Goal: Contribute content: Contribute content

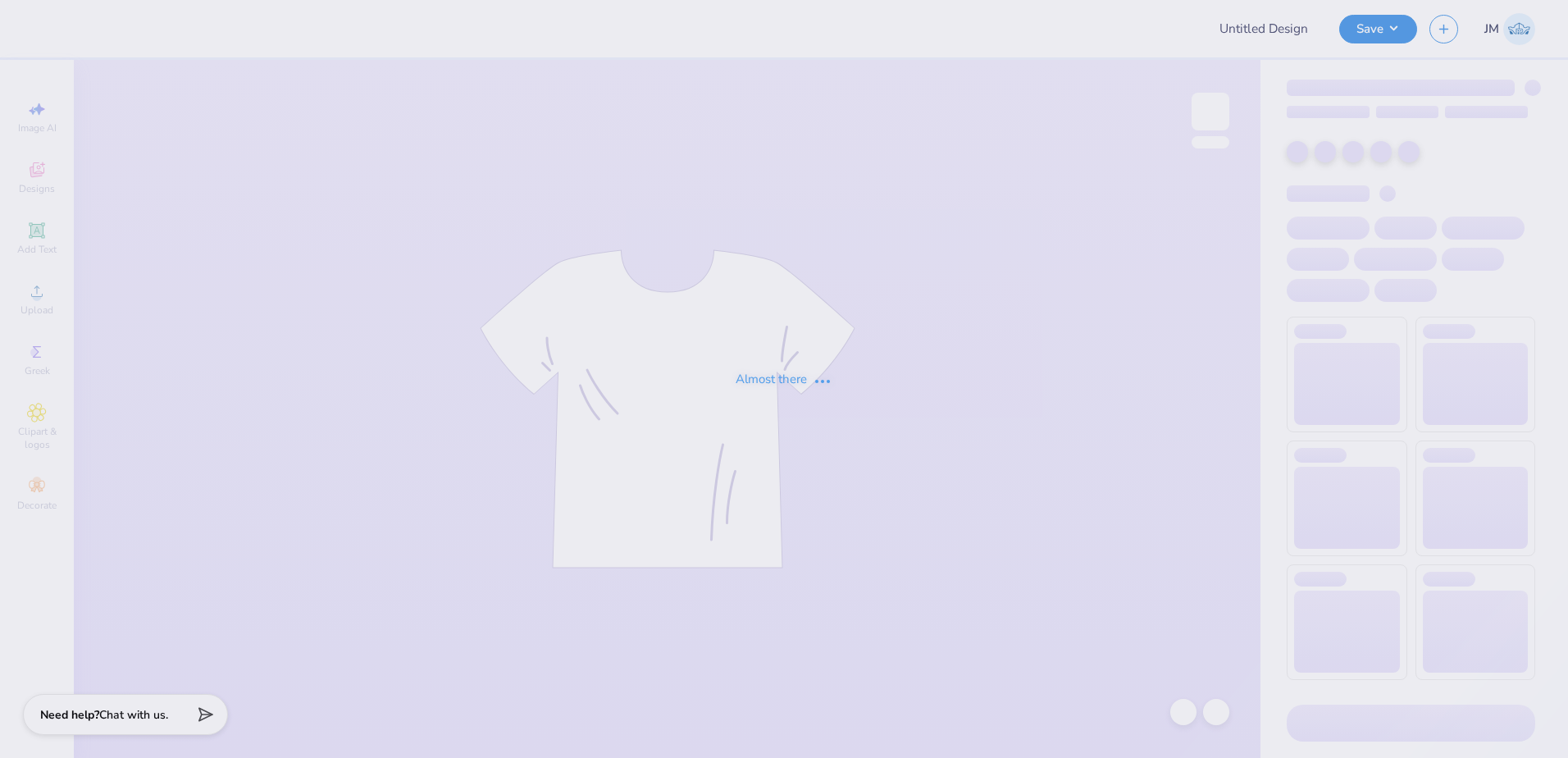
type input "Redhawk rally shirts"
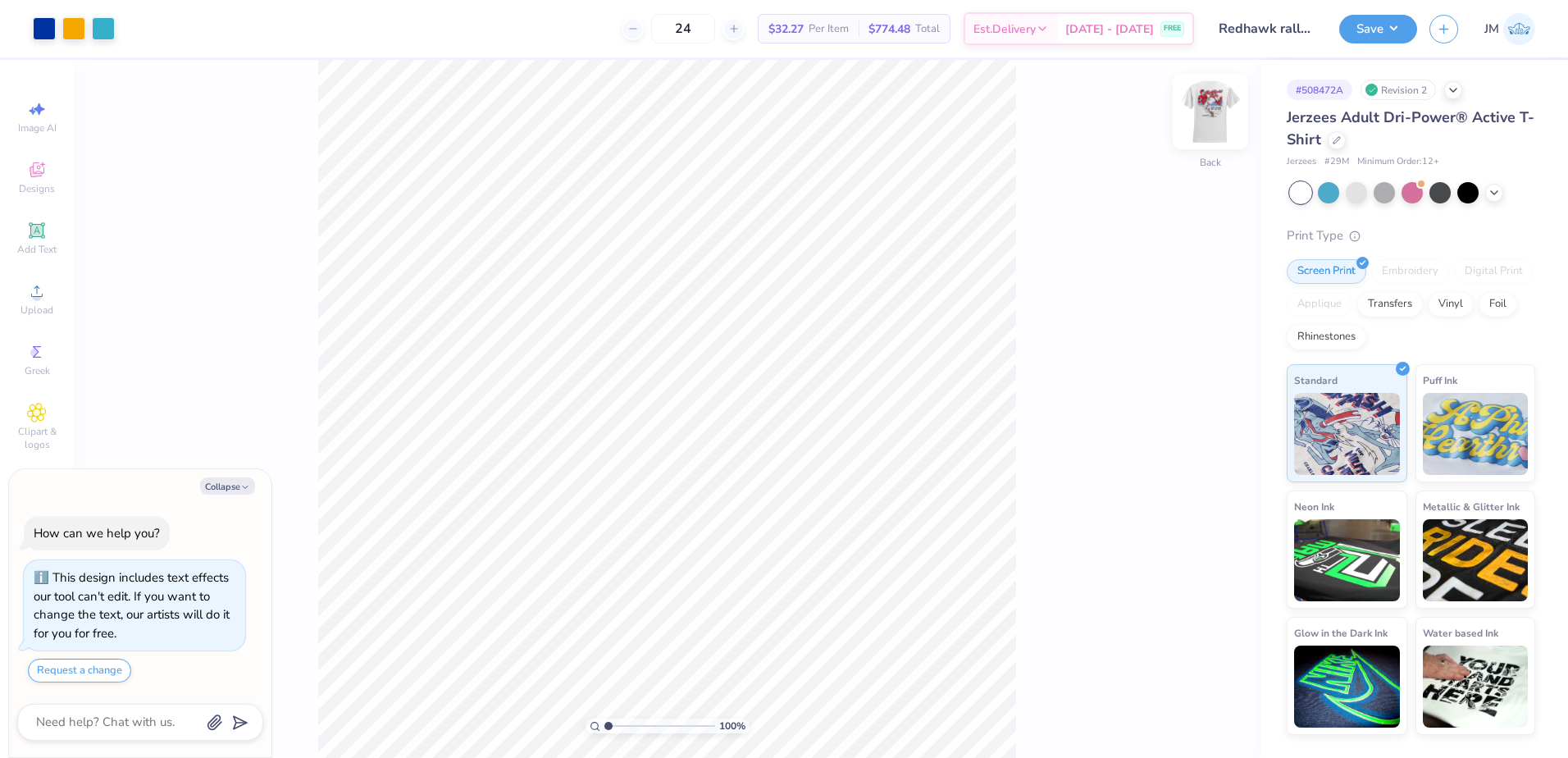
click at [1224, 122] on img at bounding box center [1209, 111] width 65 height 65
type textarea "x"
click at [613, 722] on div "100 %" at bounding box center [667, 409] width 698 height 698
click at [624, 724] on input "range" at bounding box center [660, 726] width 111 height 15
type input "1.19"
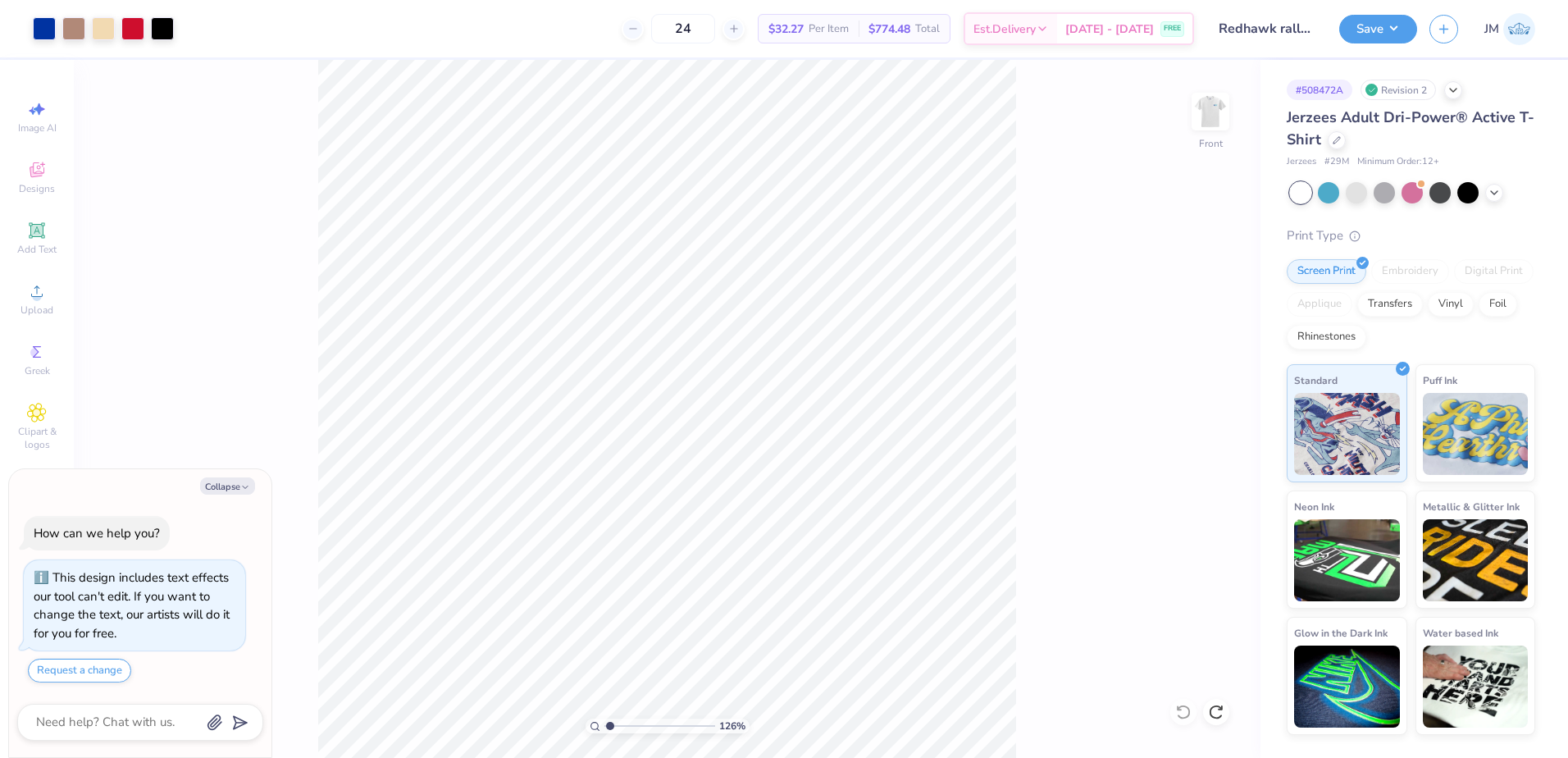
click at [610, 719] on input "range" at bounding box center [660, 726] width 111 height 15
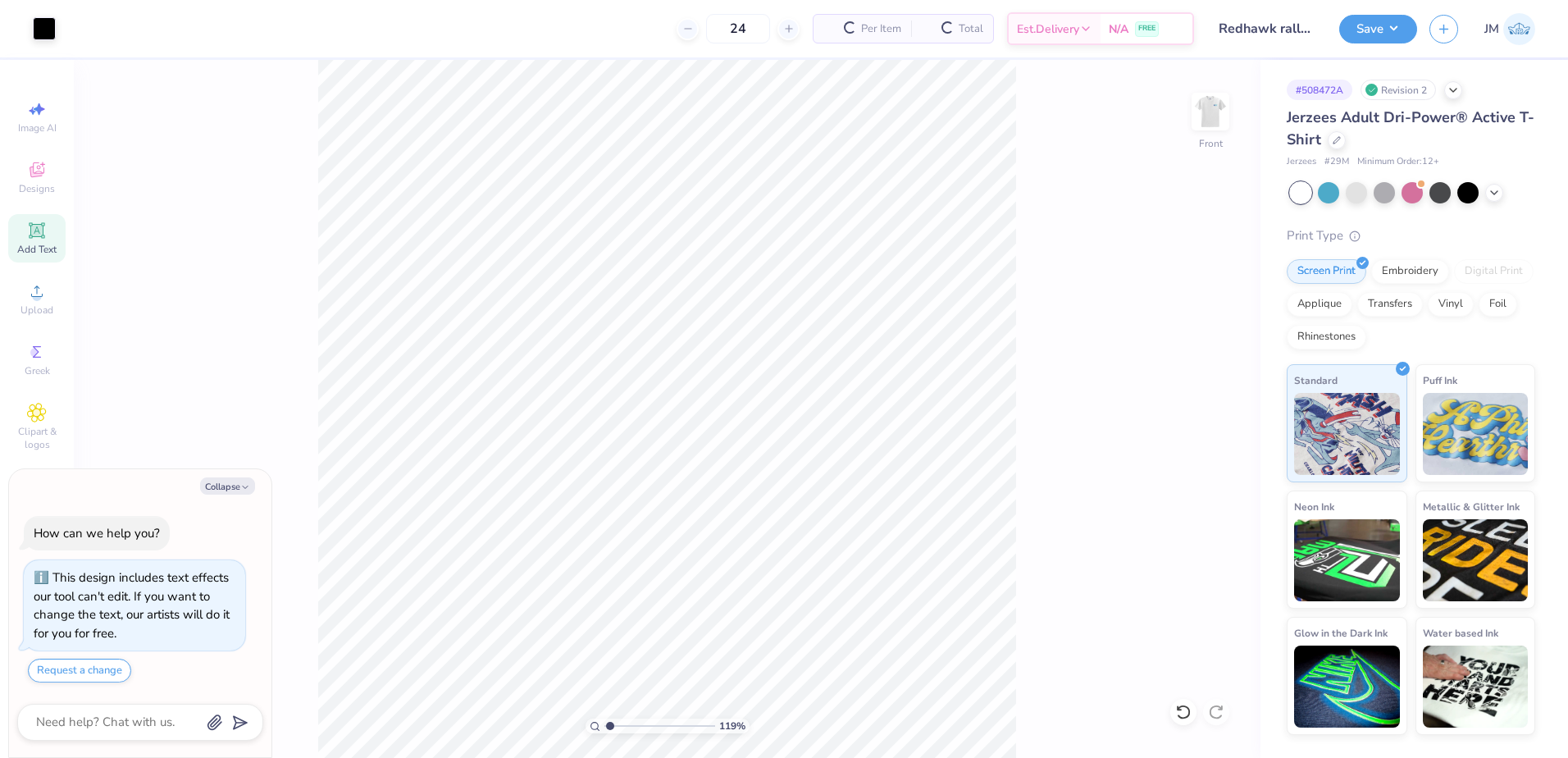
click at [36, 229] on icon at bounding box center [36, 230] width 16 height 16
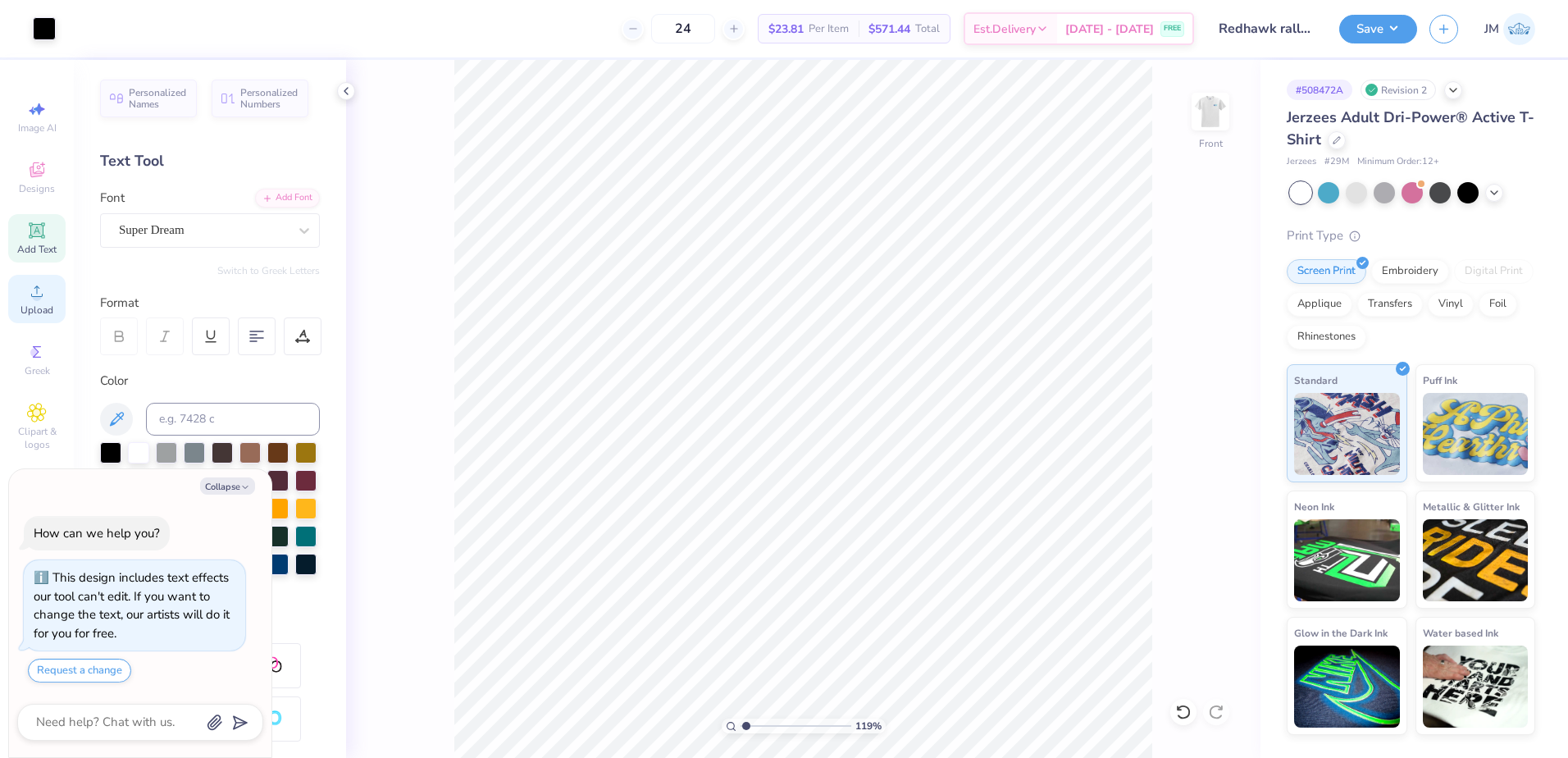
click at [44, 304] on span "Upload" at bounding box center [37, 309] width 33 height 13
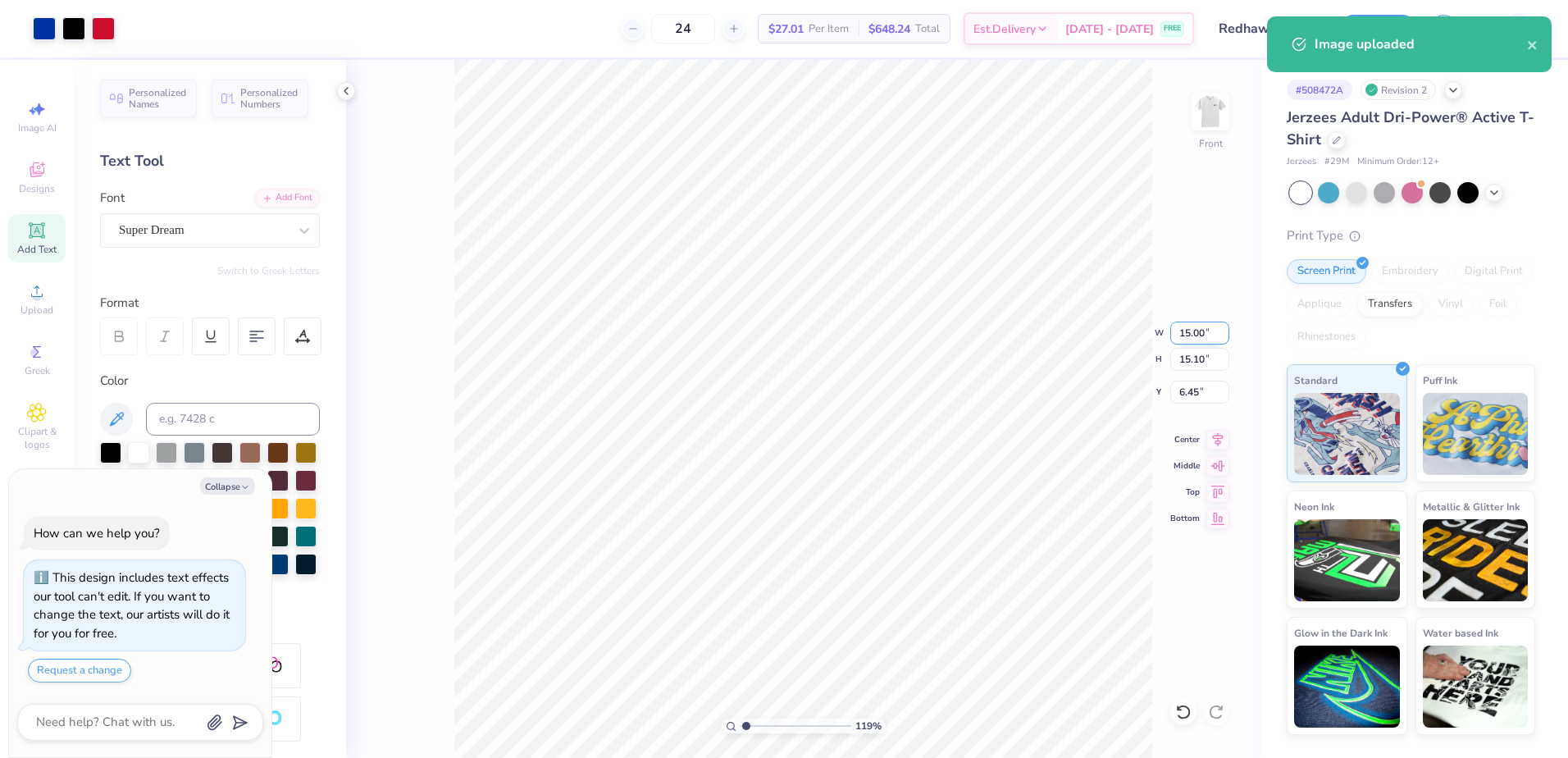
type textarea "x"
type input "3.24"
click at [1202, 334] on input "15.00" at bounding box center [1199, 334] width 59 height 23
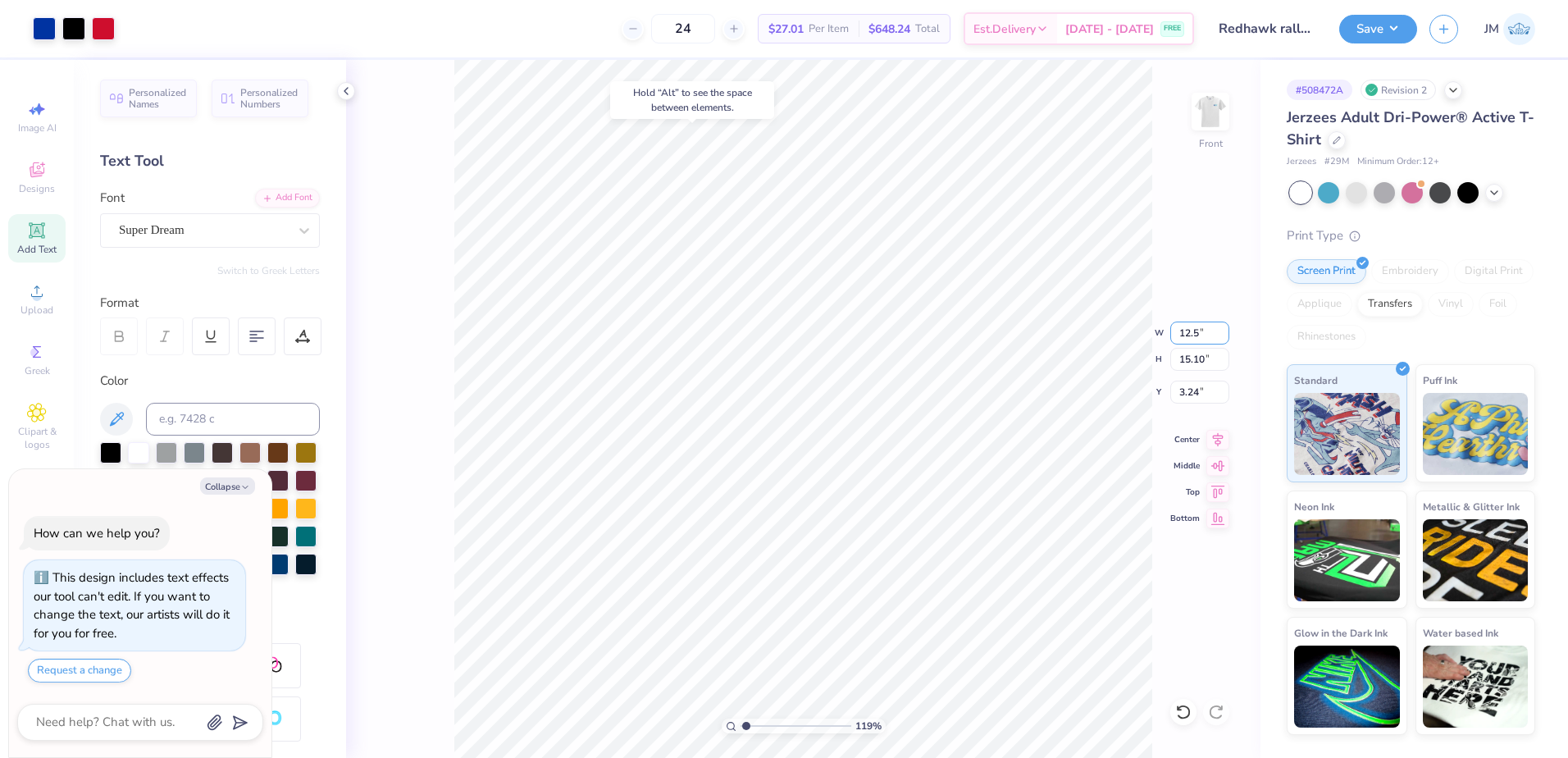
type input "12.5"
type textarea "x"
type input "12.50"
type input "12.58"
type input "4.49"
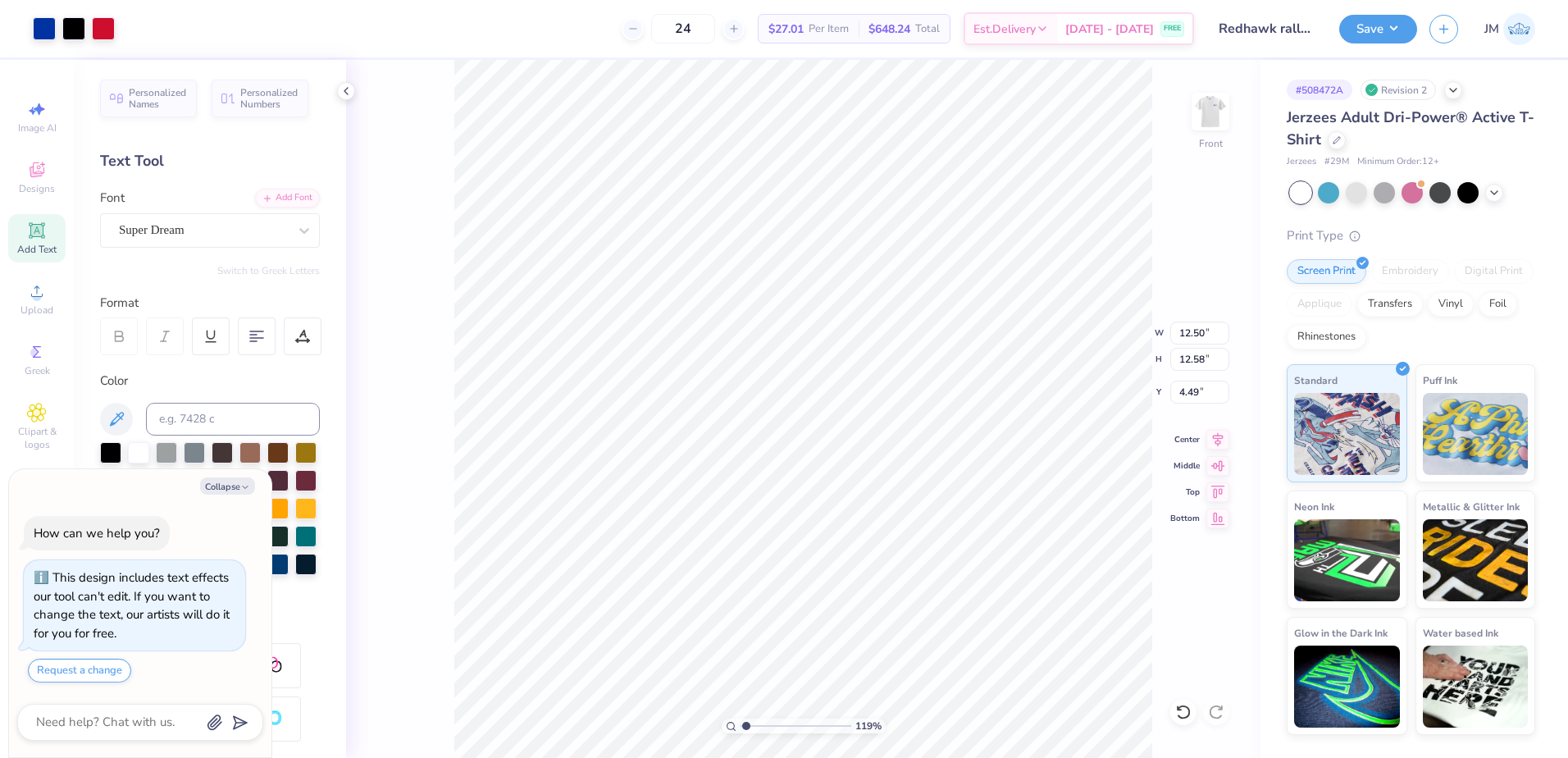
type textarea "x"
type input "3.00"
click at [939, 684] on li "Send Backward" at bounding box center [958, 680] width 129 height 32
type textarea "x"
type input "3.87"
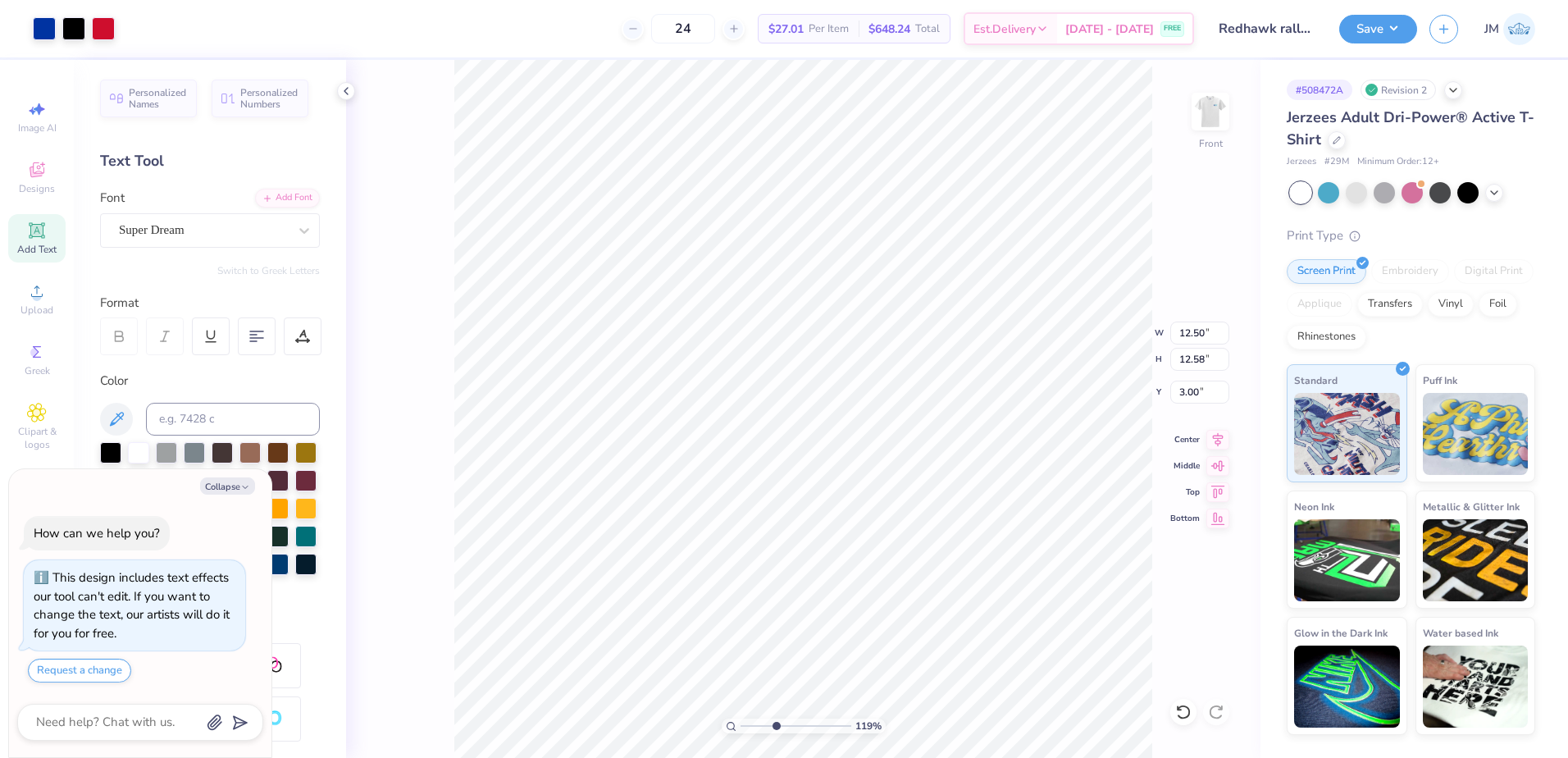
click at [775, 728] on input "range" at bounding box center [796, 726] width 111 height 15
click at [724, 678] on li "Send to Back" at bounding box center [725, 676] width 129 height 32
type textarea "x"
type input "1.65"
type input "0.50"
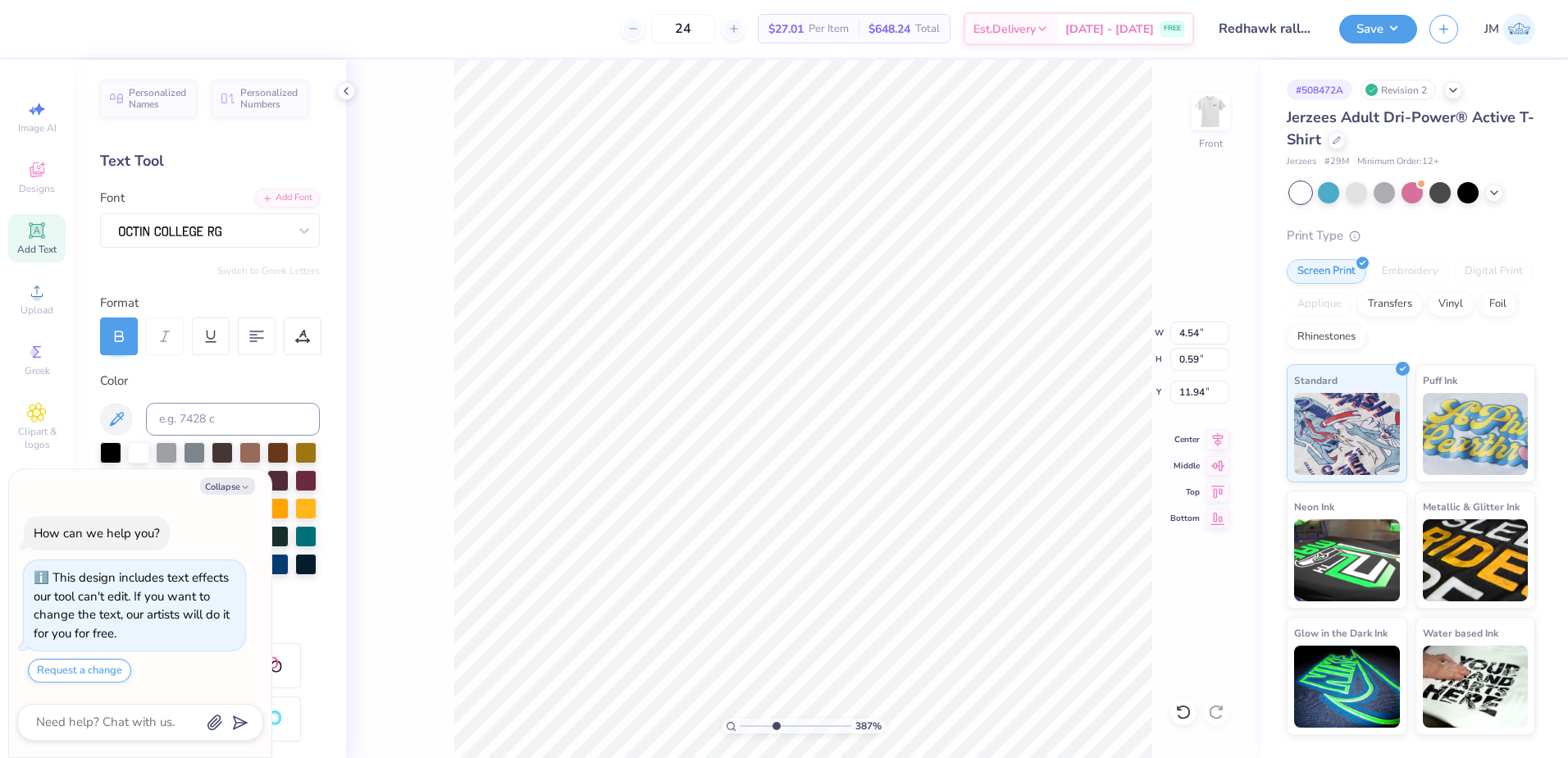
type input "11.24"
type textarea "x"
type input "4.74"
type textarea "x"
type input "1.65"
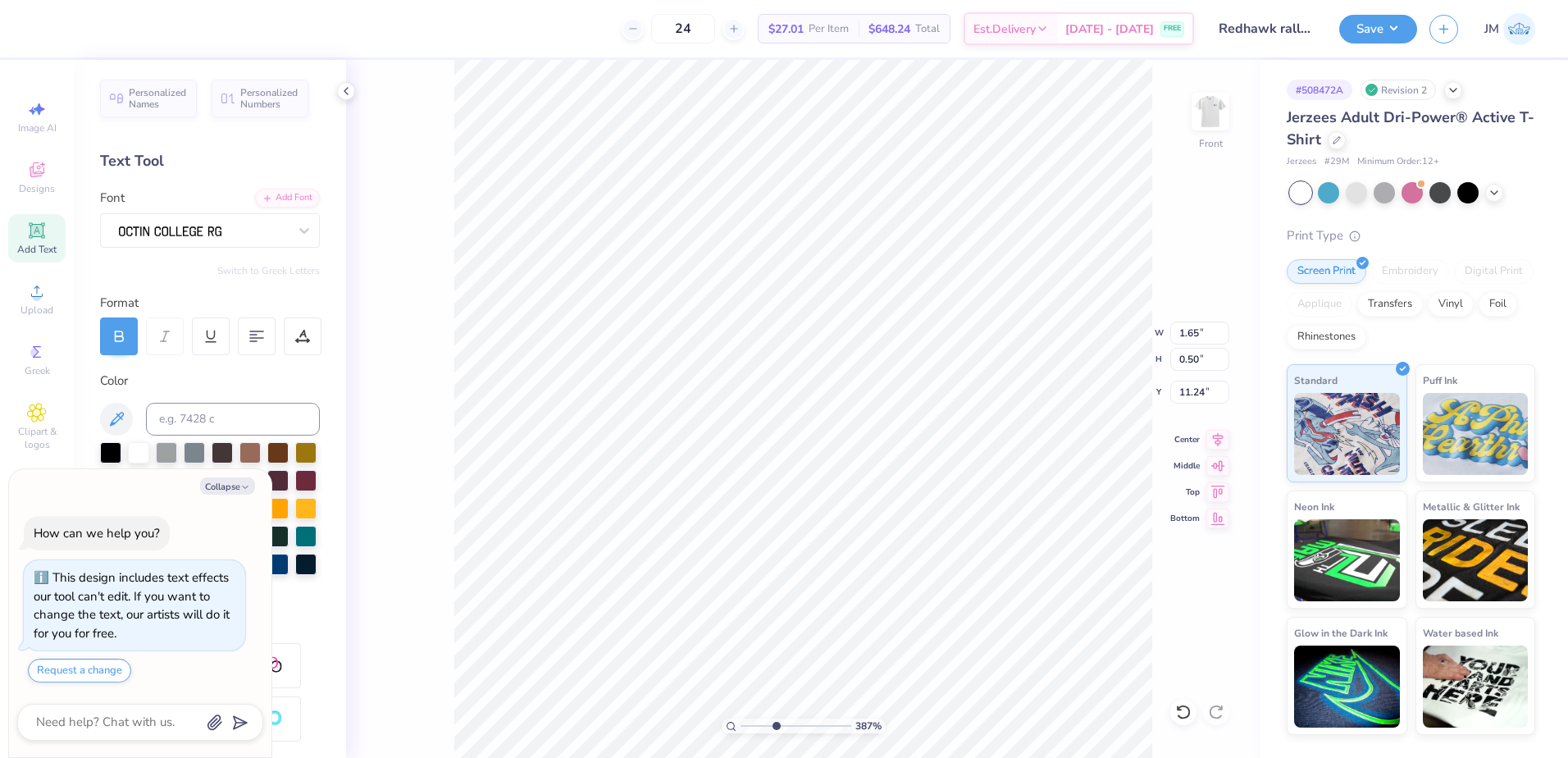
type textarea "x"
type input "4.74"
type textarea "x"
type input "1.30"
type input "11.17"
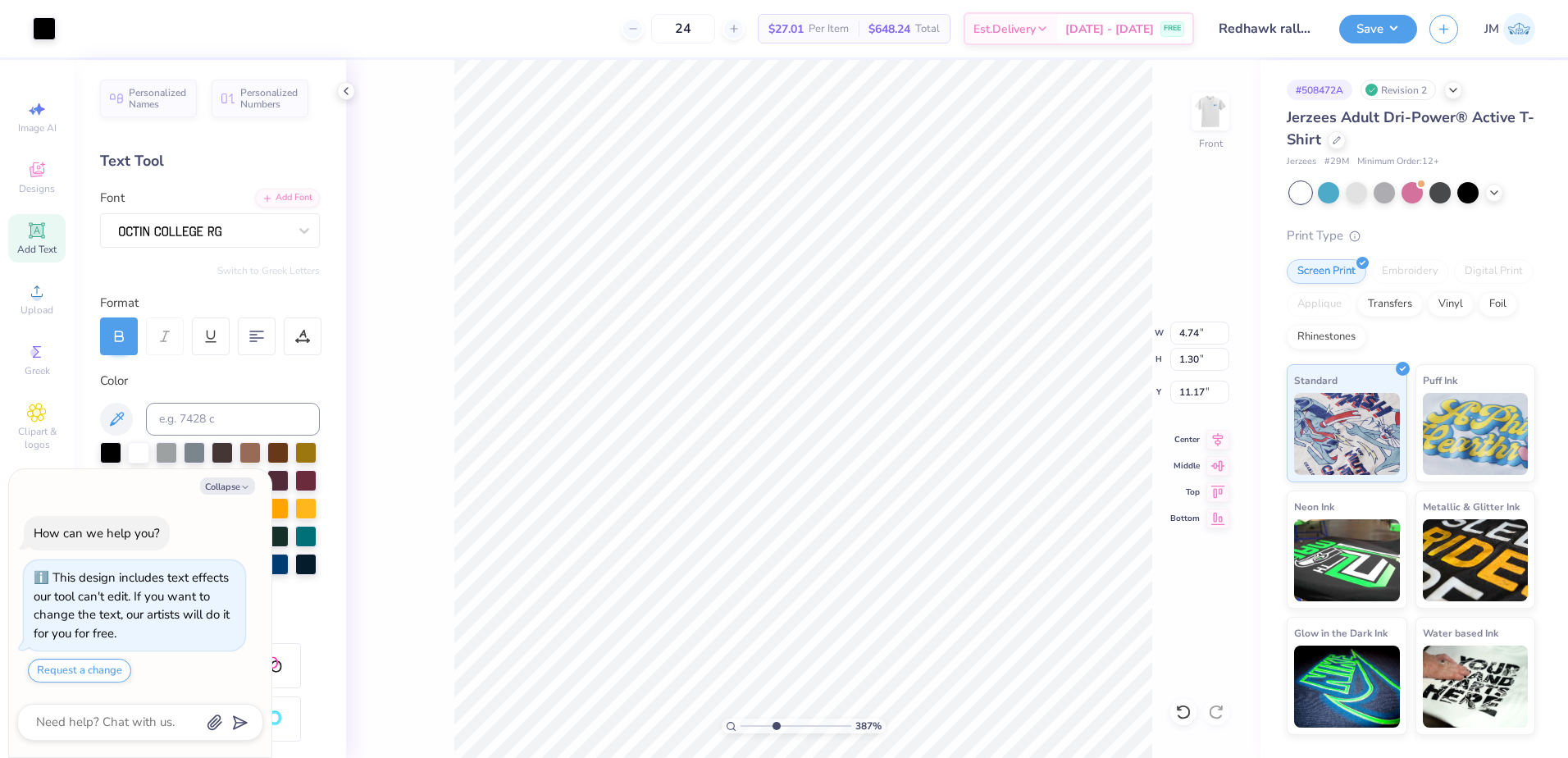
type textarea "x"
type input "4.51"
type input "1.23"
type input "11.23"
type textarea "x"
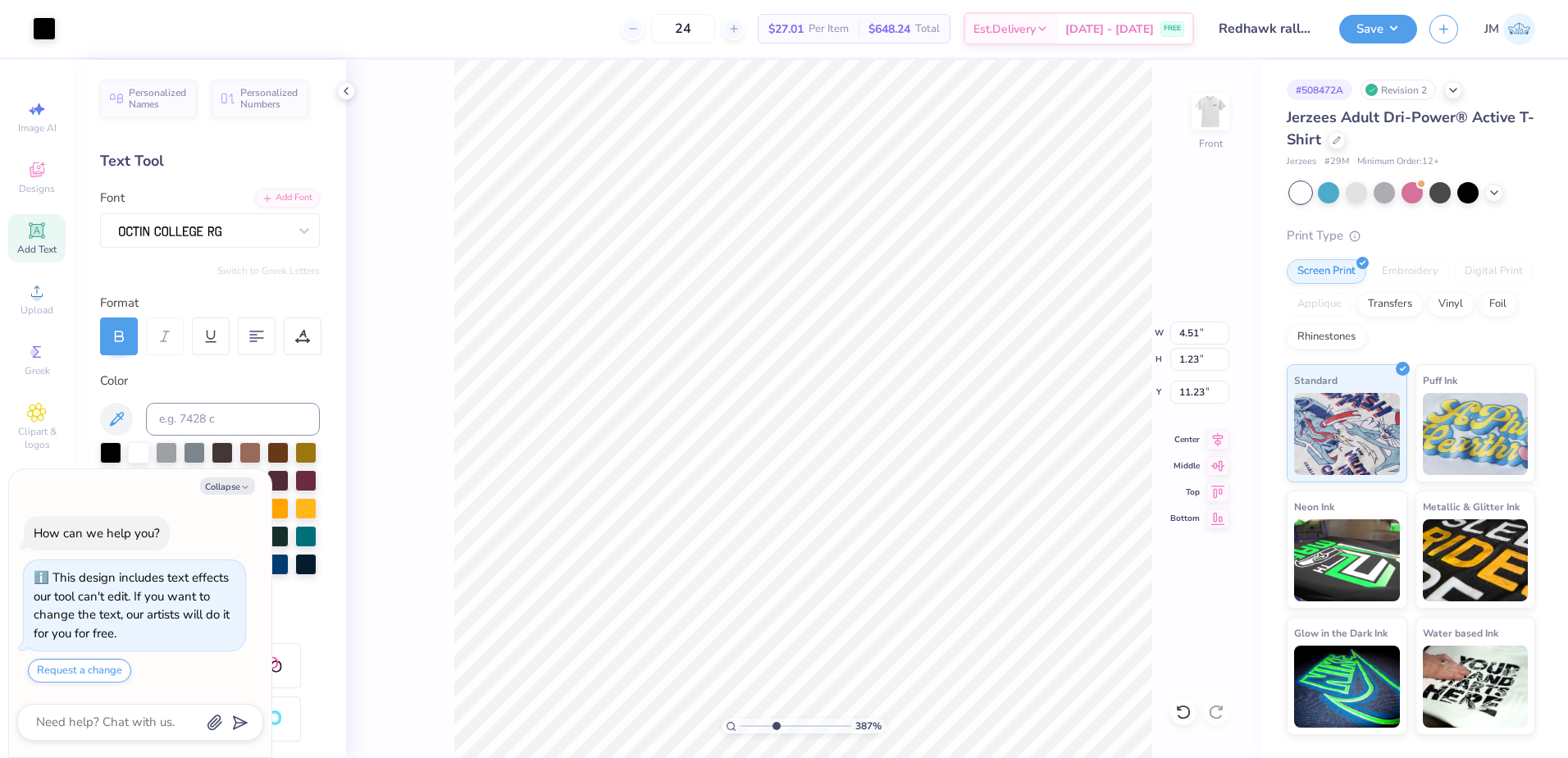
type input "11.22"
type textarea "x"
type input "2.15"
click at [757, 724] on input "range" at bounding box center [796, 726] width 111 height 15
type textarea "x"
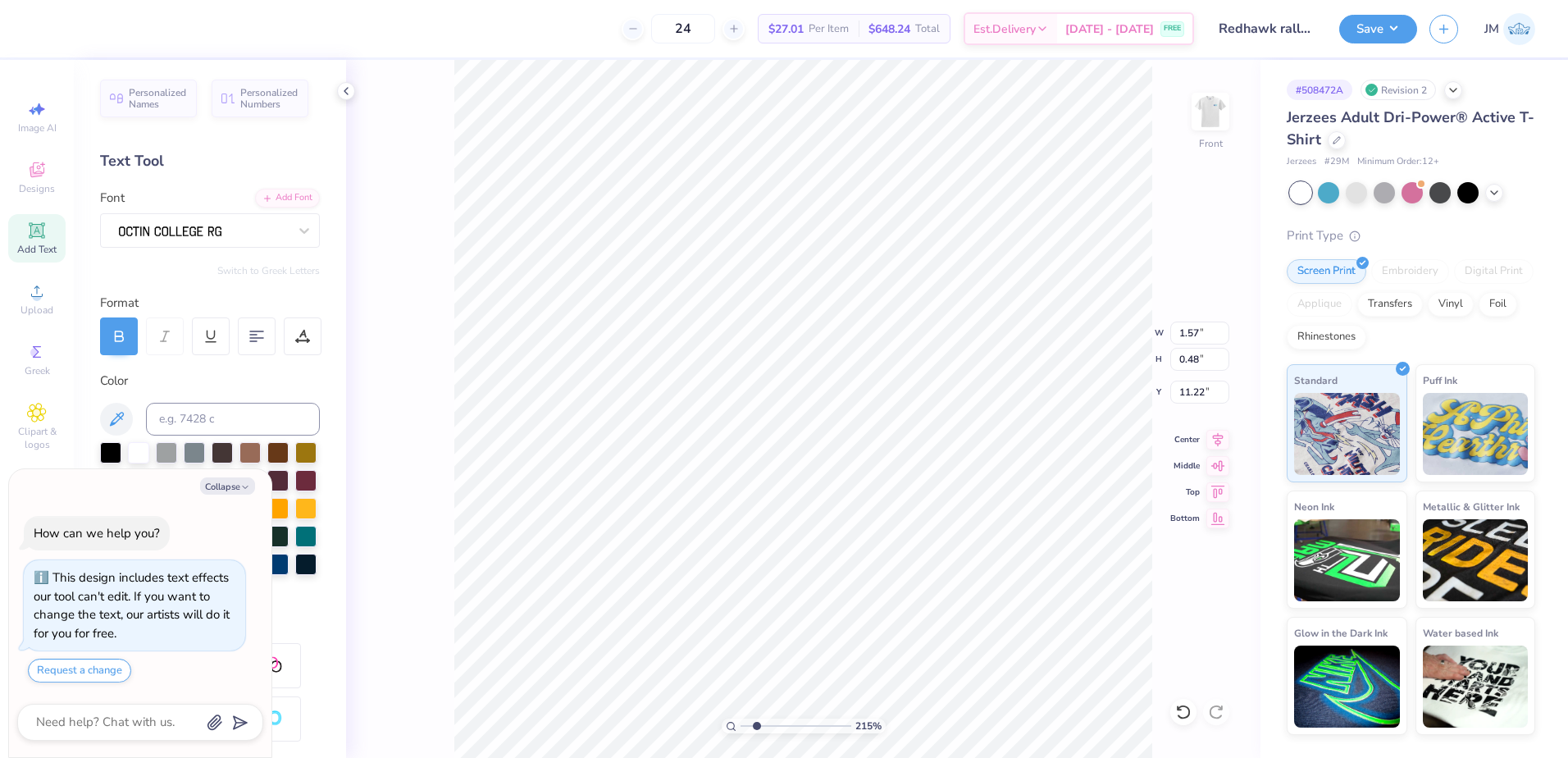
type input "16.39"
type textarea "x"
type textarea "®"
type textarea "x"
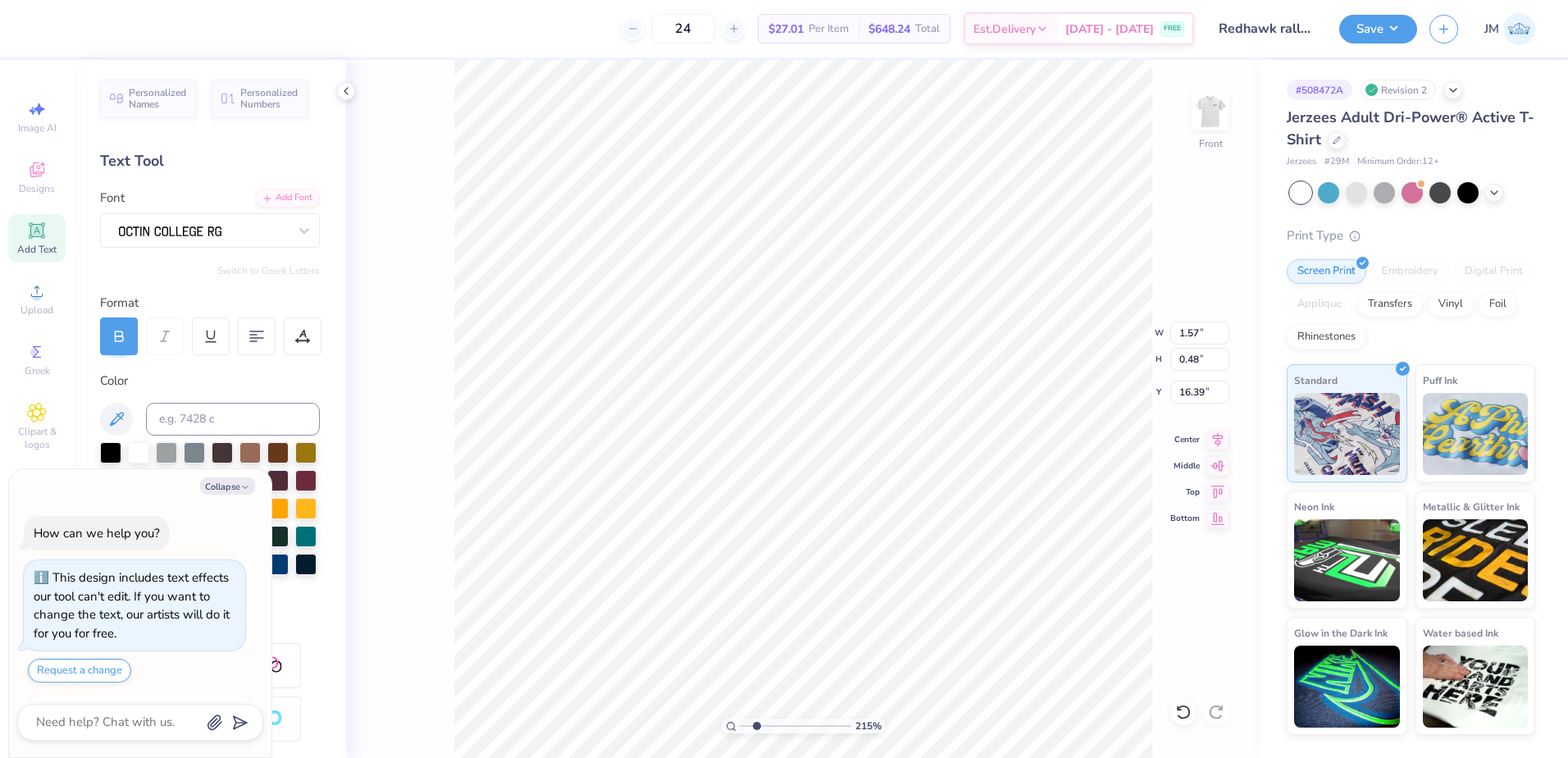
type input "12.50"
type input "12.58"
type input "3.00"
type textarea "x"
type input "0.32"
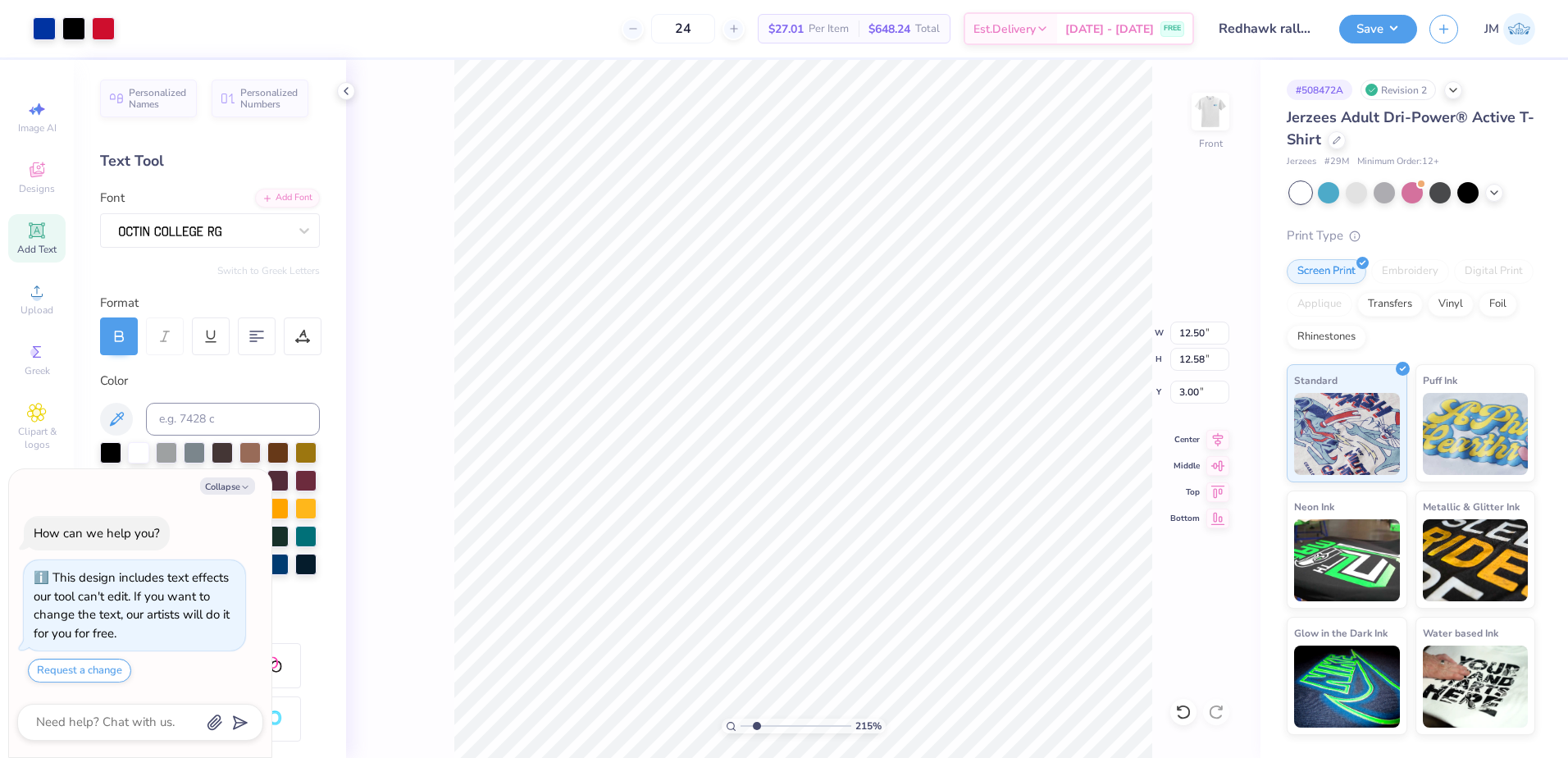
type input "0.37"
type input "16.44"
type textarea "x"
type textarea "TM"
type textarea "x"
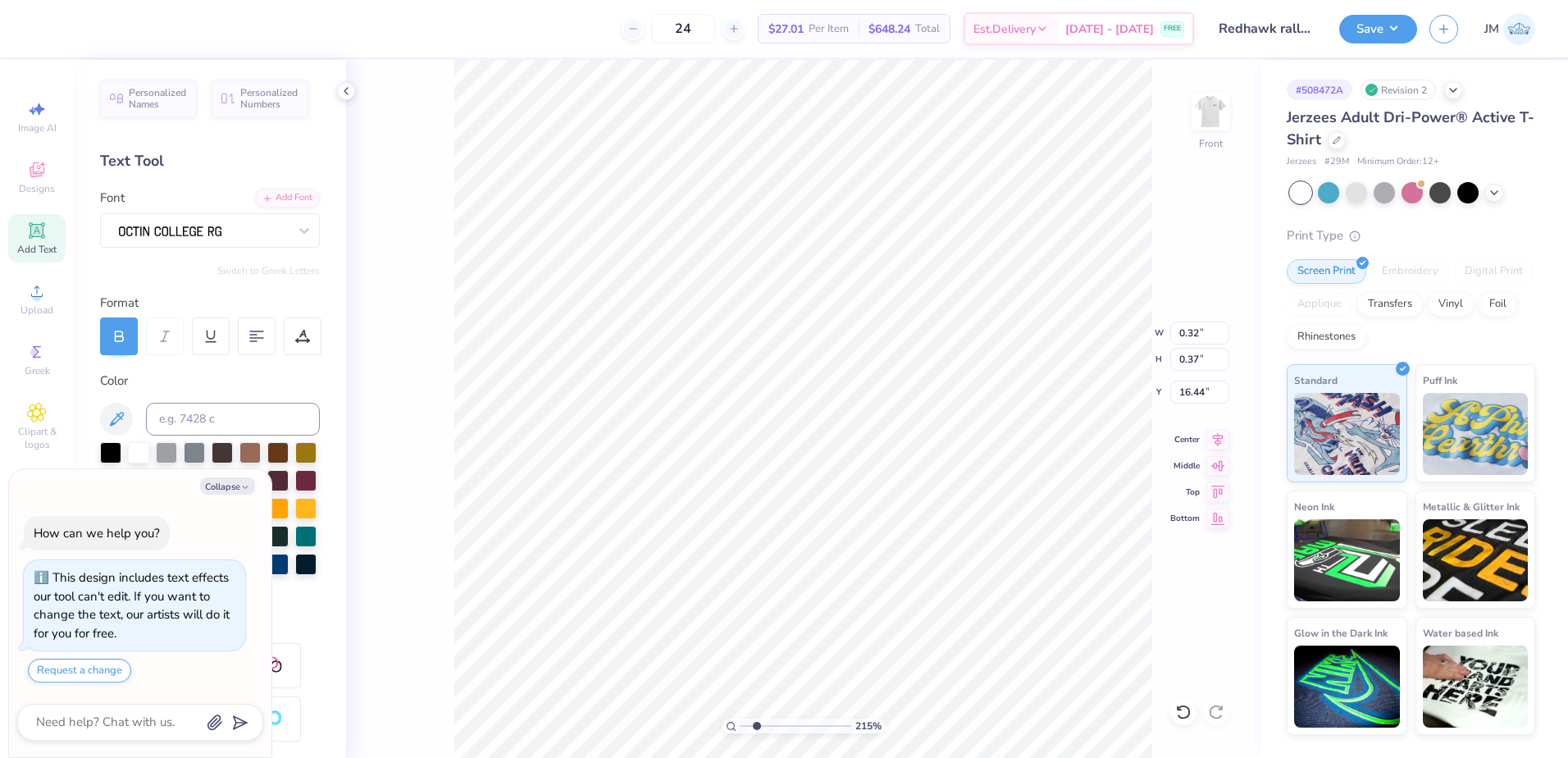
type input "11.22"
type input "4.91"
click at [787, 725] on input "range" at bounding box center [796, 726] width 111 height 15
type textarea "x"
type input "12.50"
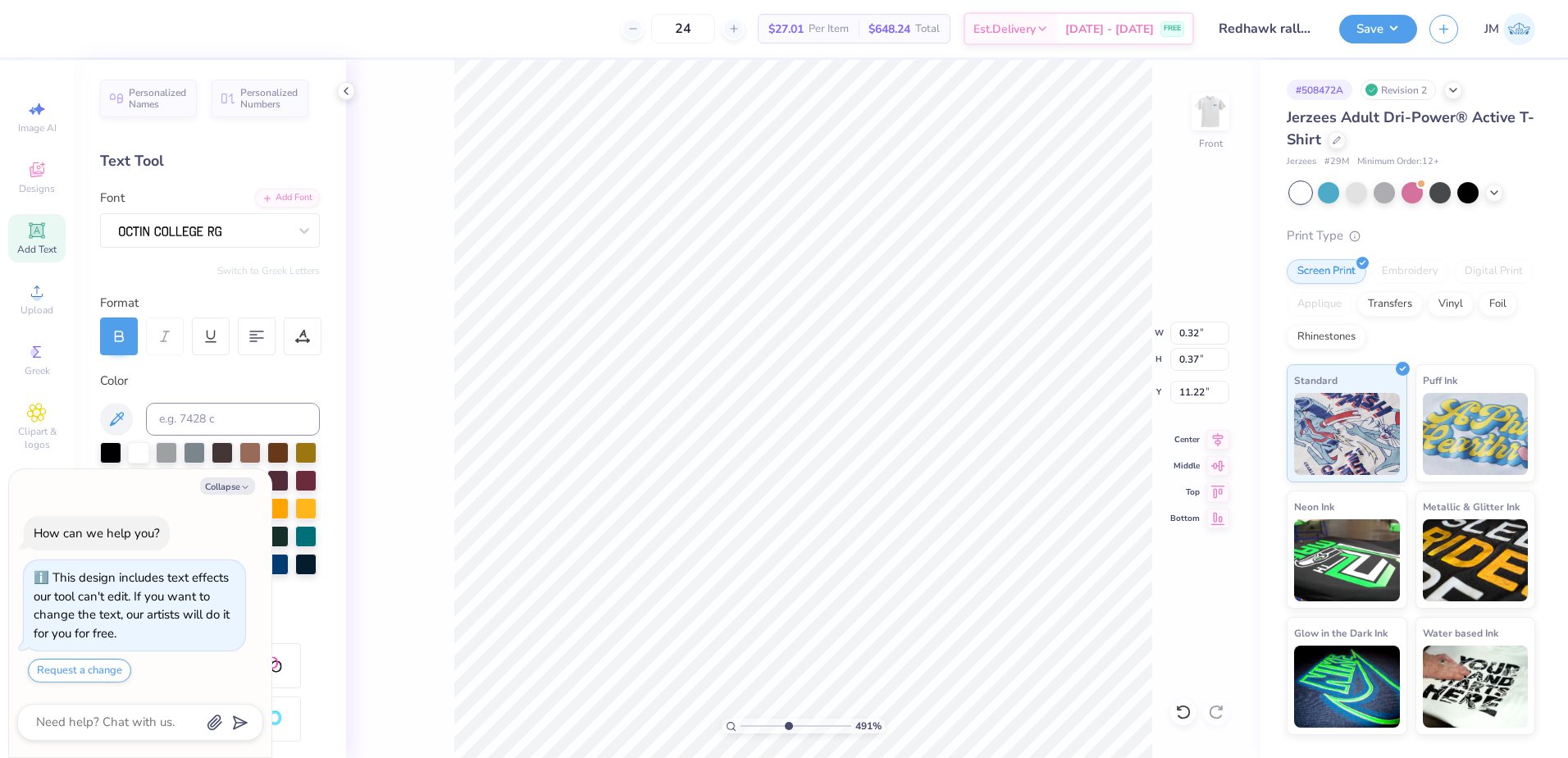
type input "12.58"
type input "3.00"
type textarea "x"
type input "3.37"
type textarea "x"
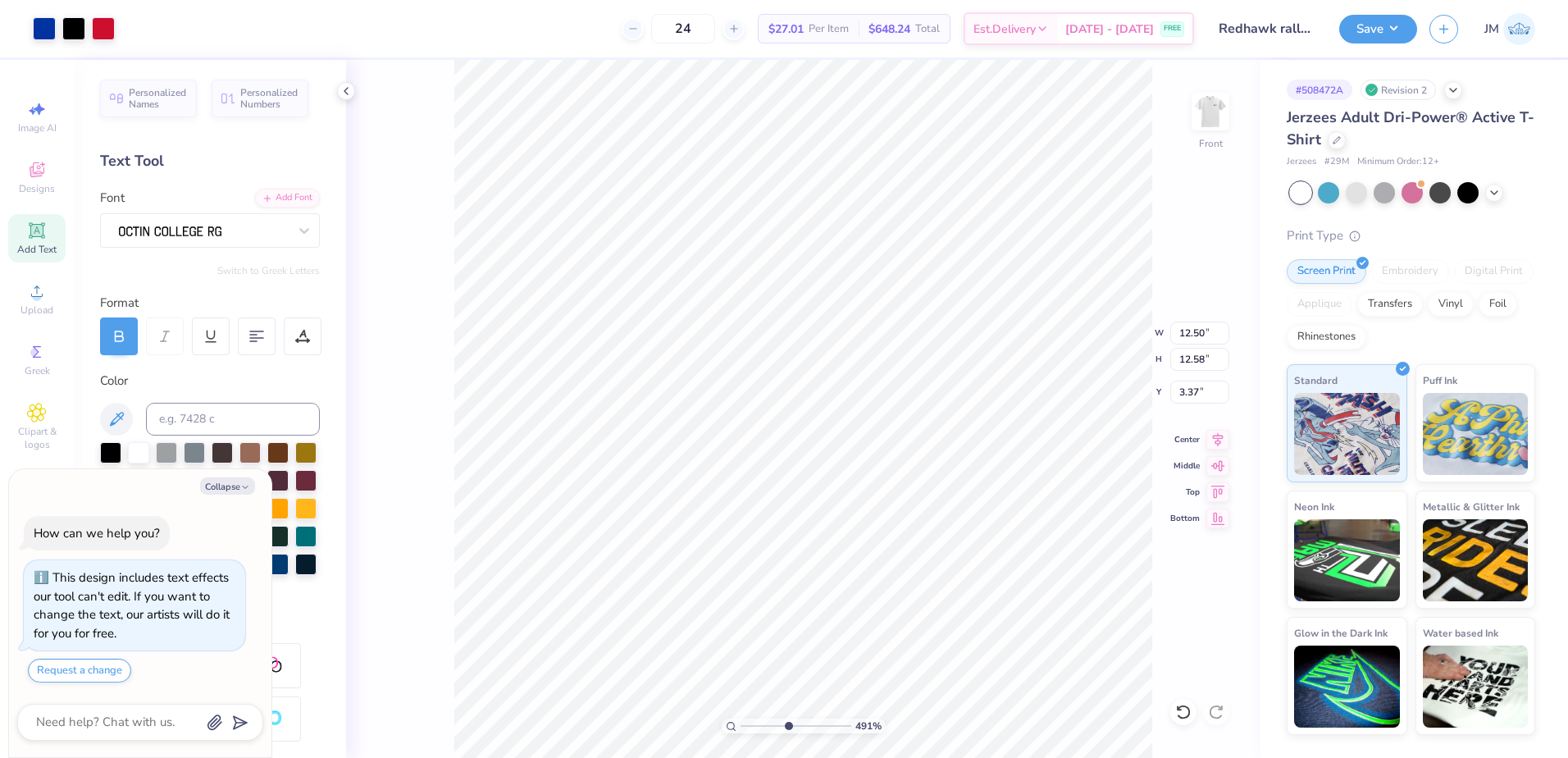
type input "3.00"
type textarea "x"
type input "4.91"
type textarea "x"
type input "4.91"
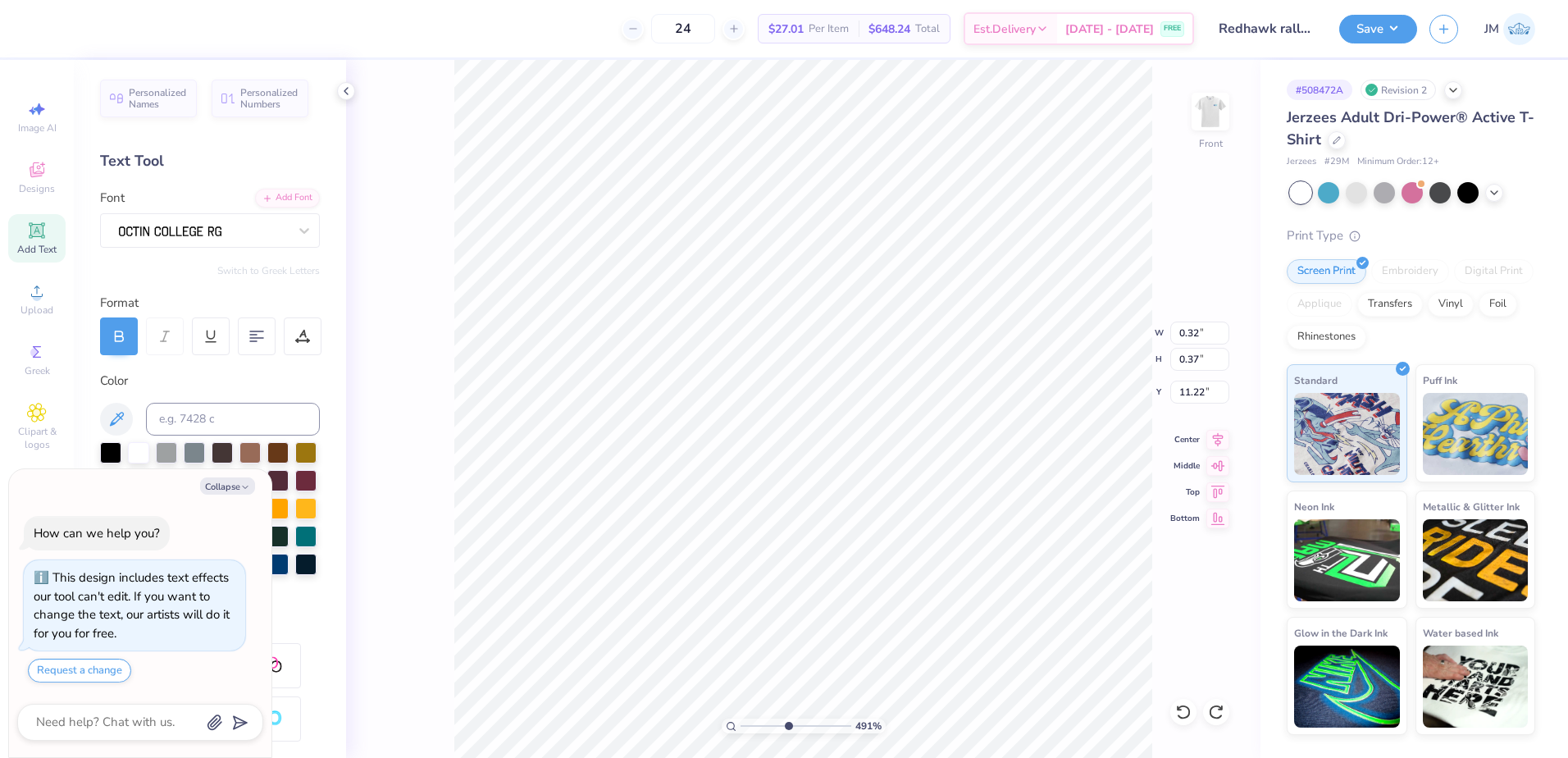
type textarea "x"
type input "4.91"
type textarea "x"
type input "4.91"
type input "0.19"
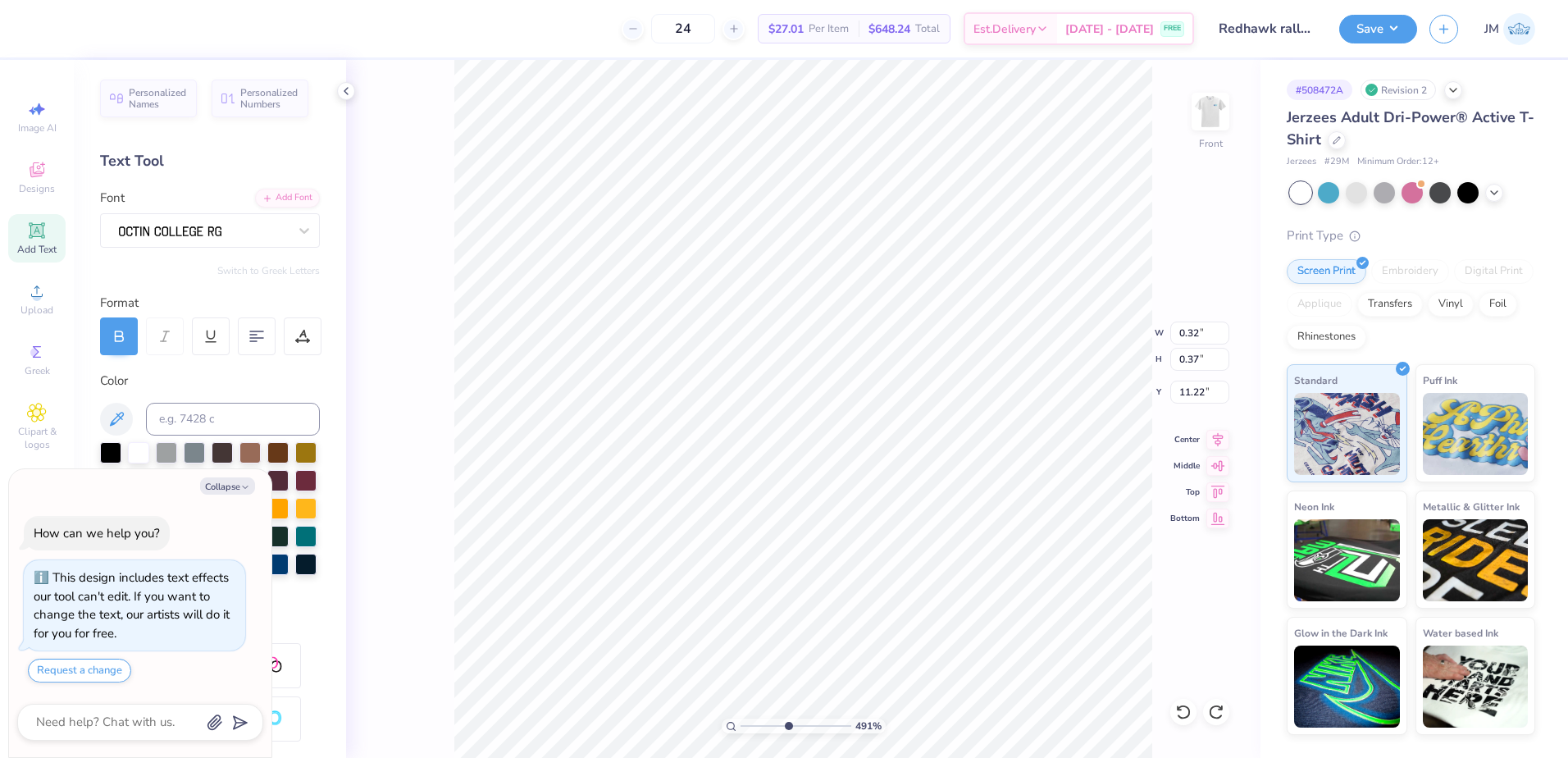
type input "0.22"
type textarea "x"
type input "4.91"
type input "0.76"
type input "0.48"
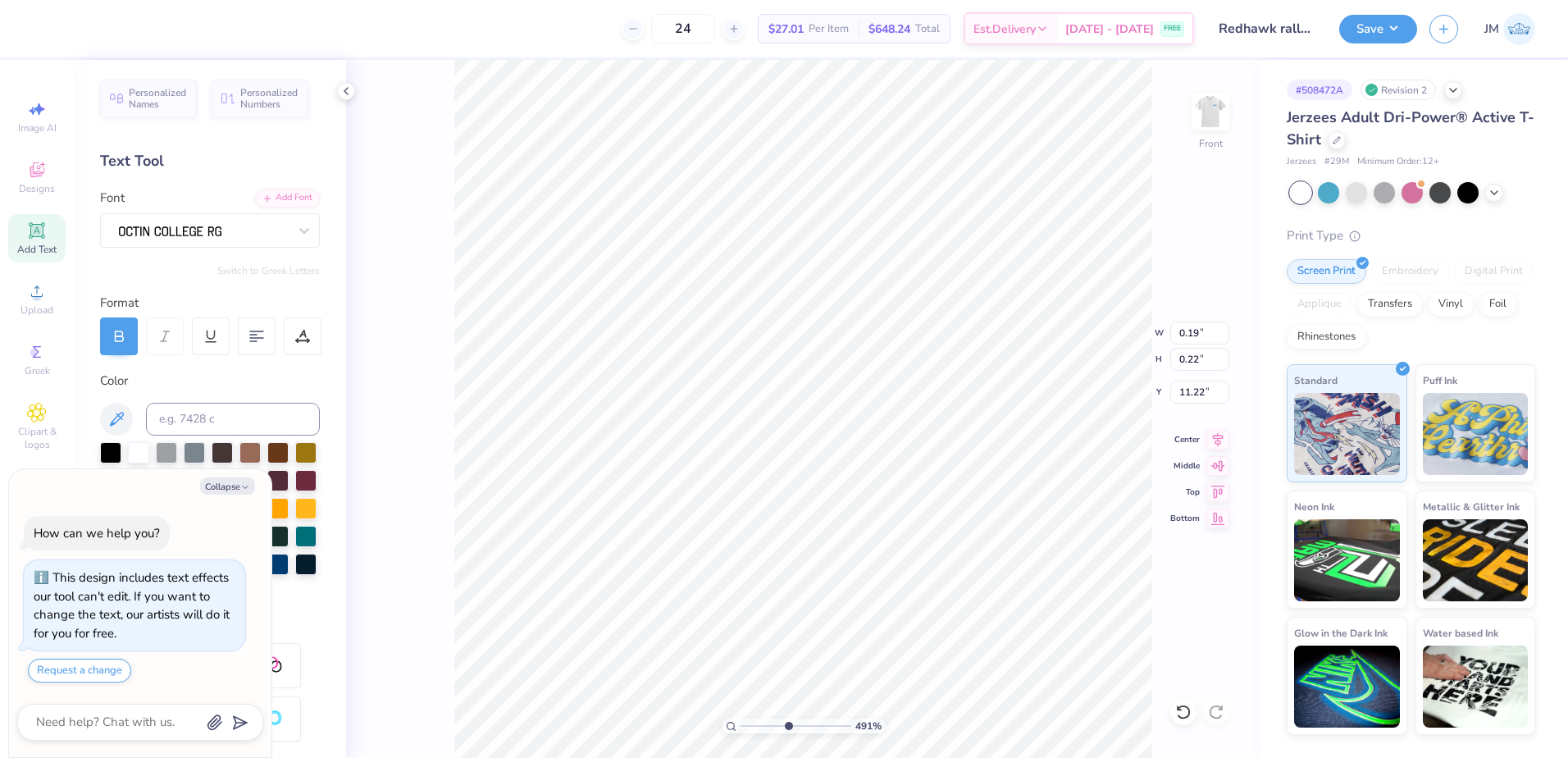
type input "16.39"
type textarea "x"
type input "4.91"
type input "11.28"
type textarea "x"
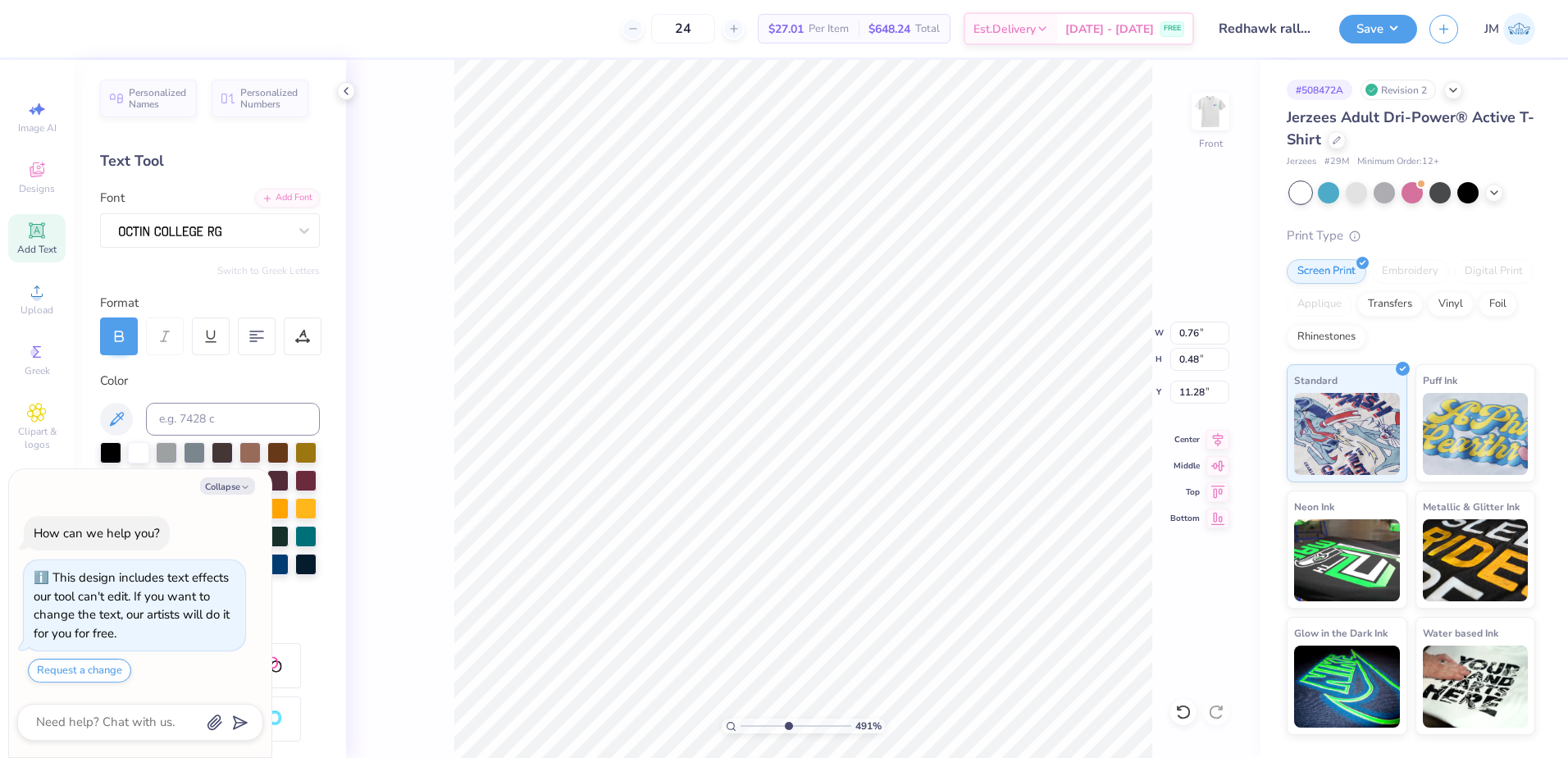
type input "4.91"
type textarea "x"
type input "4.91"
type input "0.27"
type input "0.17"
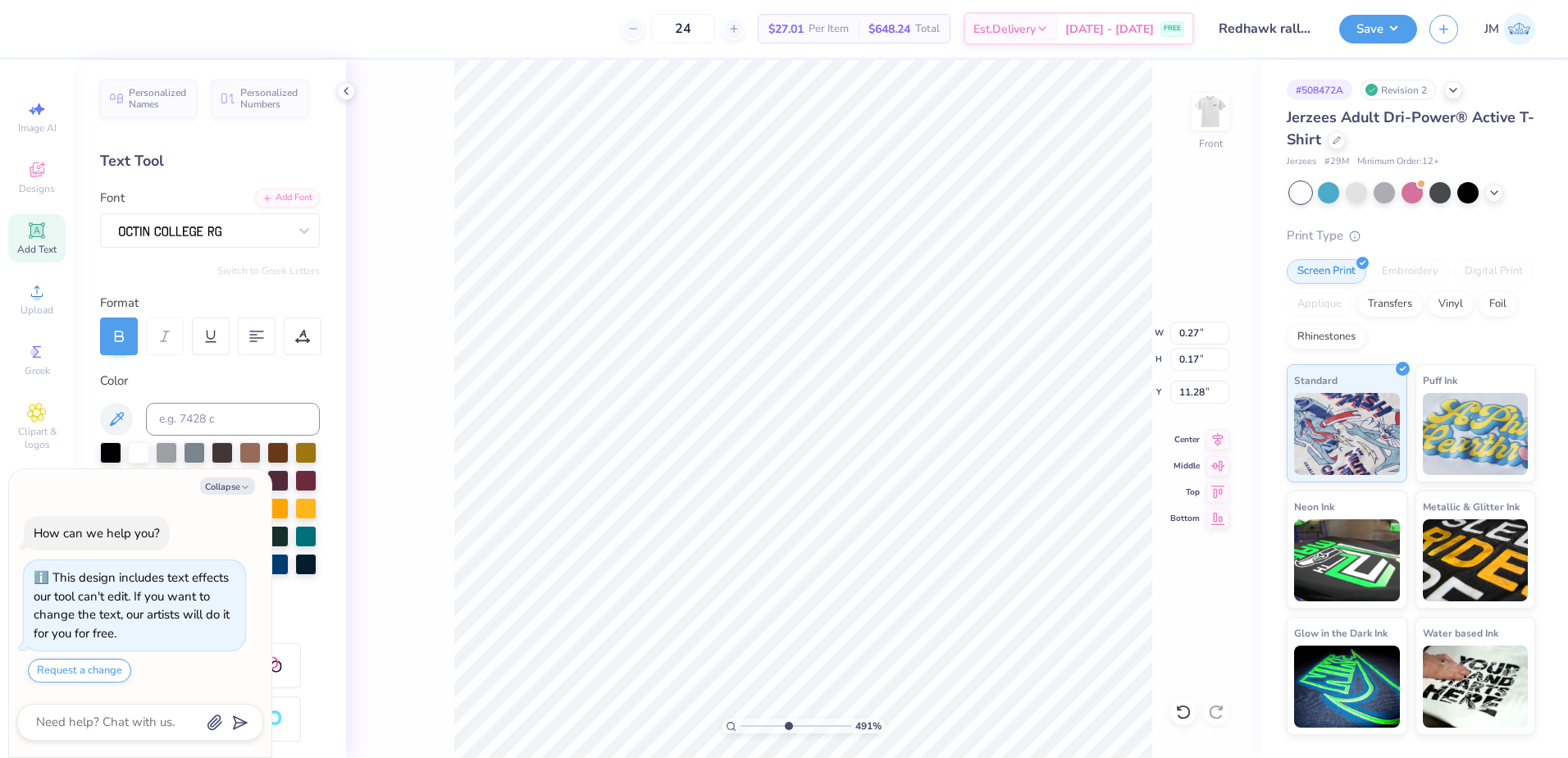
type textarea "x"
type input "4.91"
type textarea "x"
type input "4.91"
type input "11.22"
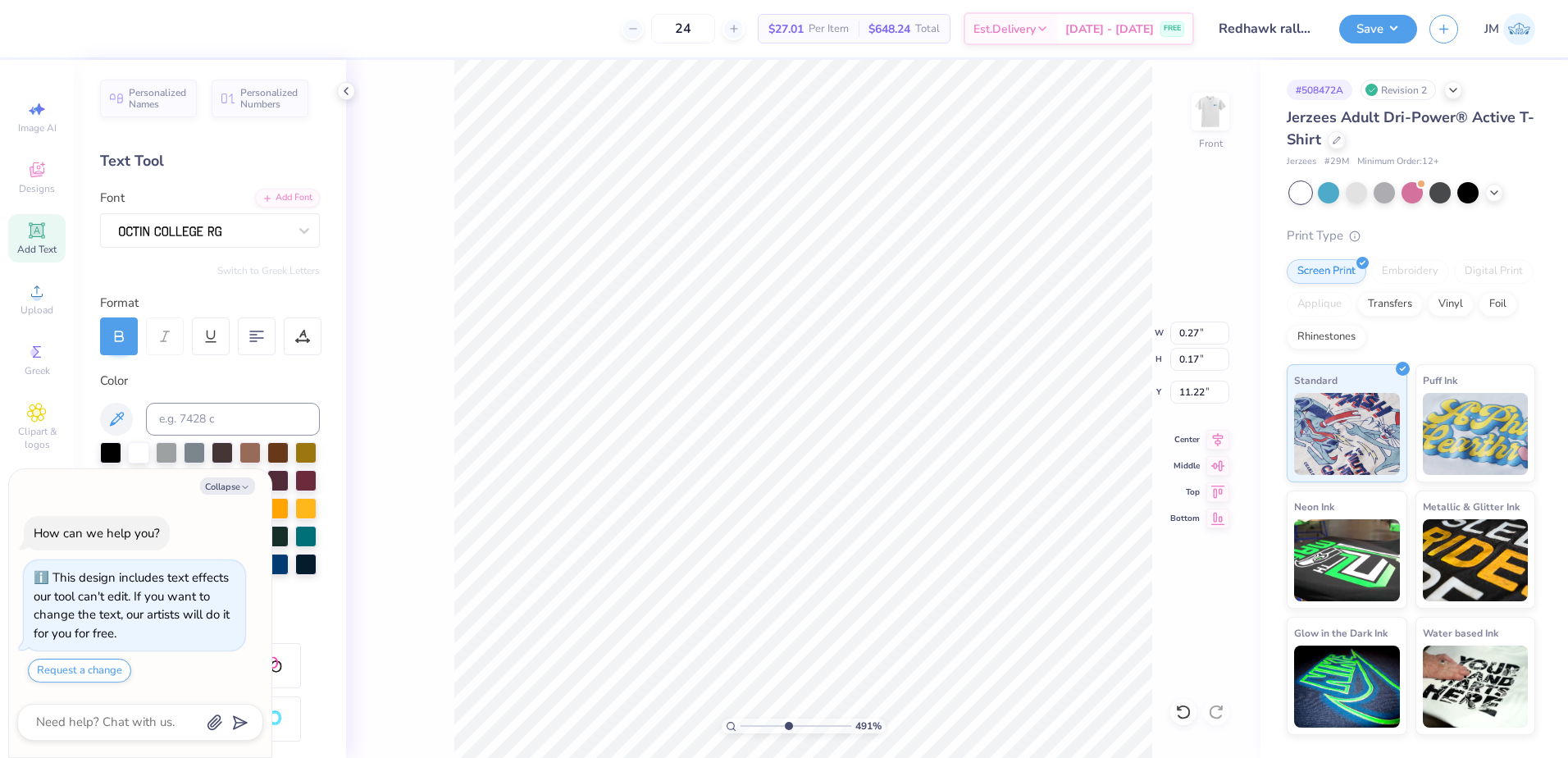
type textarea "x"
type input "4.91"
type textarea "x"
type input "4.91"
type input "0.25"
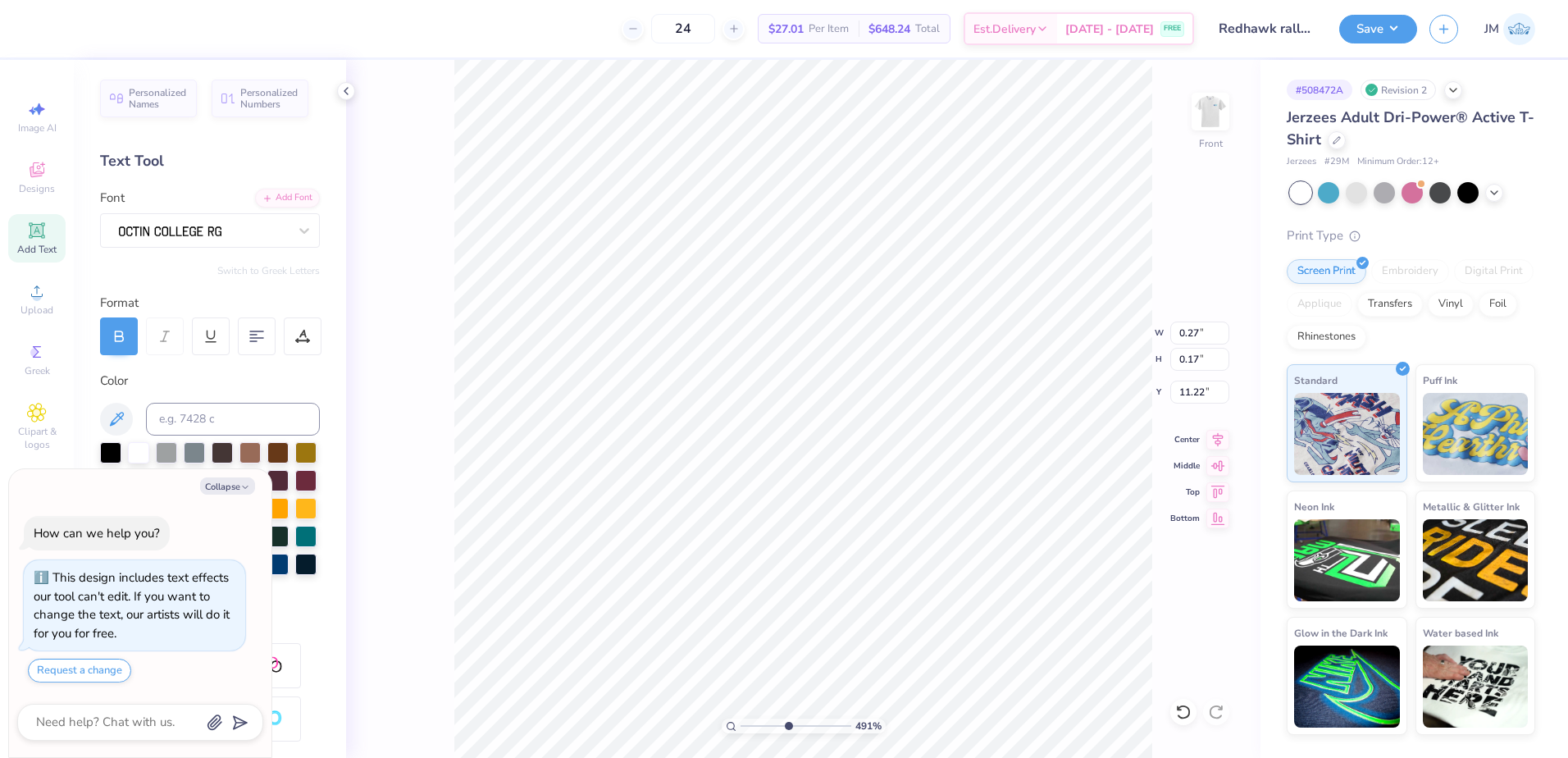
type input "0.15"
type textarea "x"
type input "4.91"
type textarea "x"
type input "4.91"
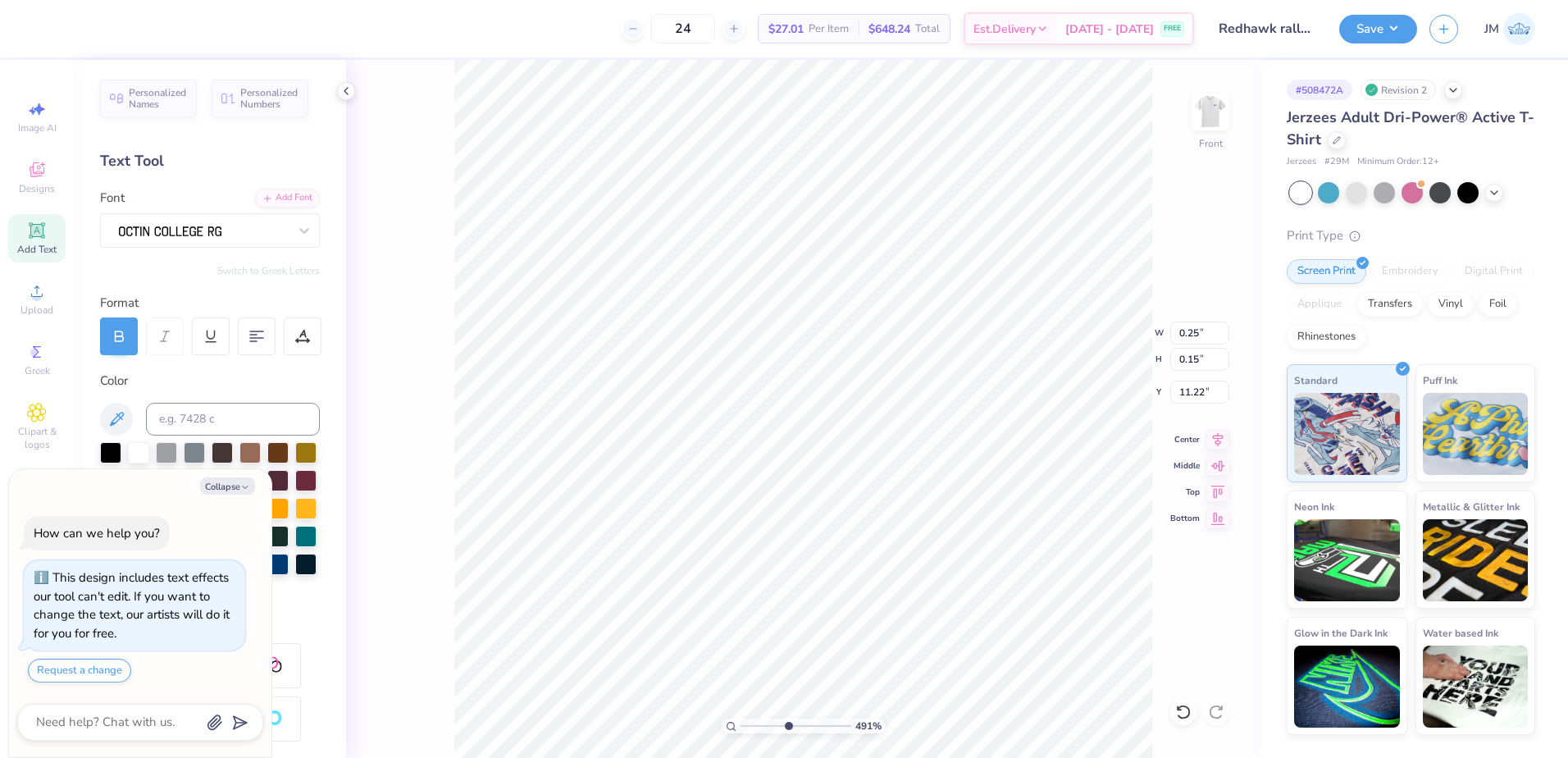
type input "11.18"
type textarea "x"
type input "4.91"
type textarea "x"
type input "4.91"
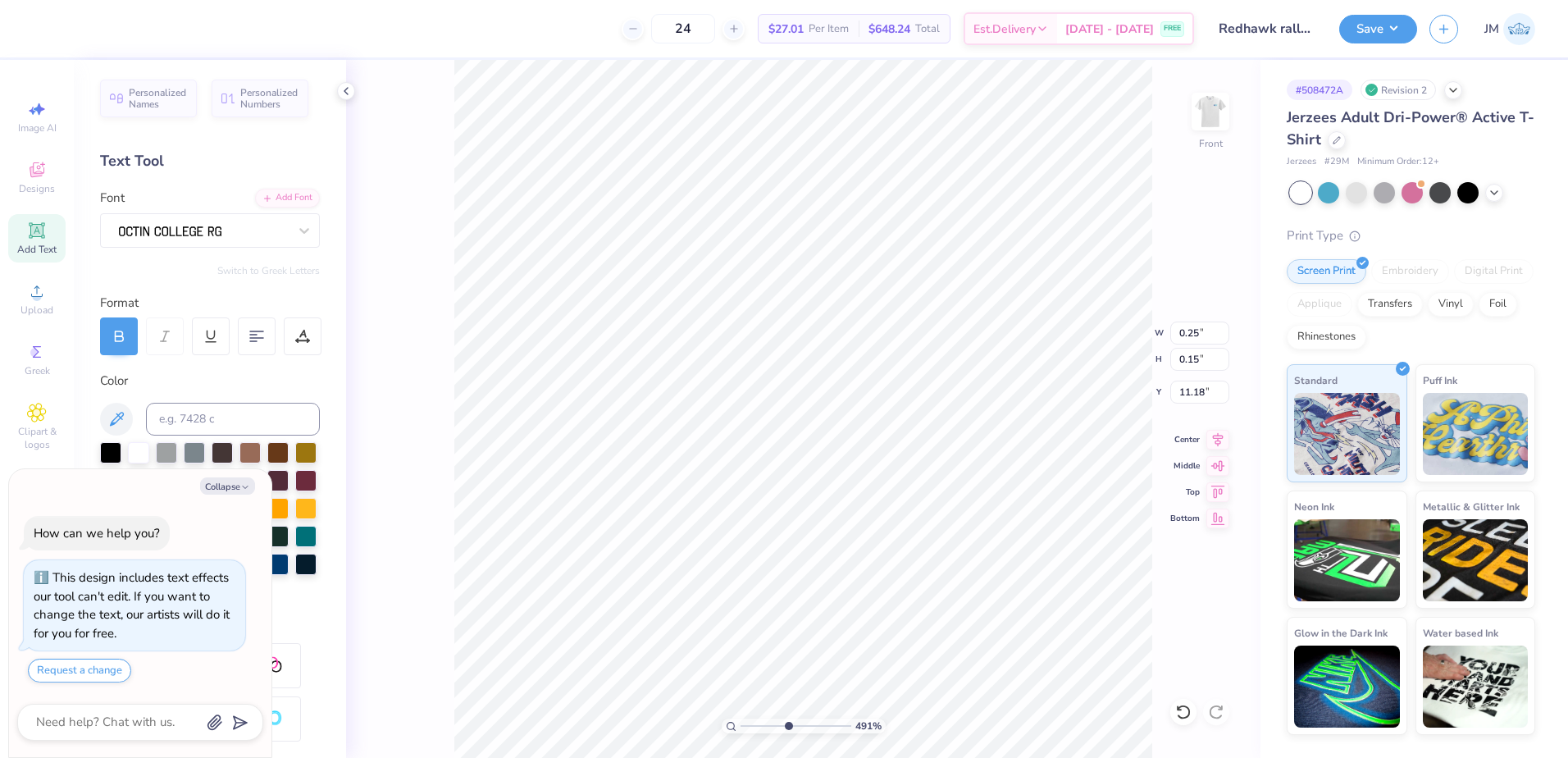
type input "11.22"
type textarea "x"
type input "4.91"
type textarea "x"
type input "4.91"
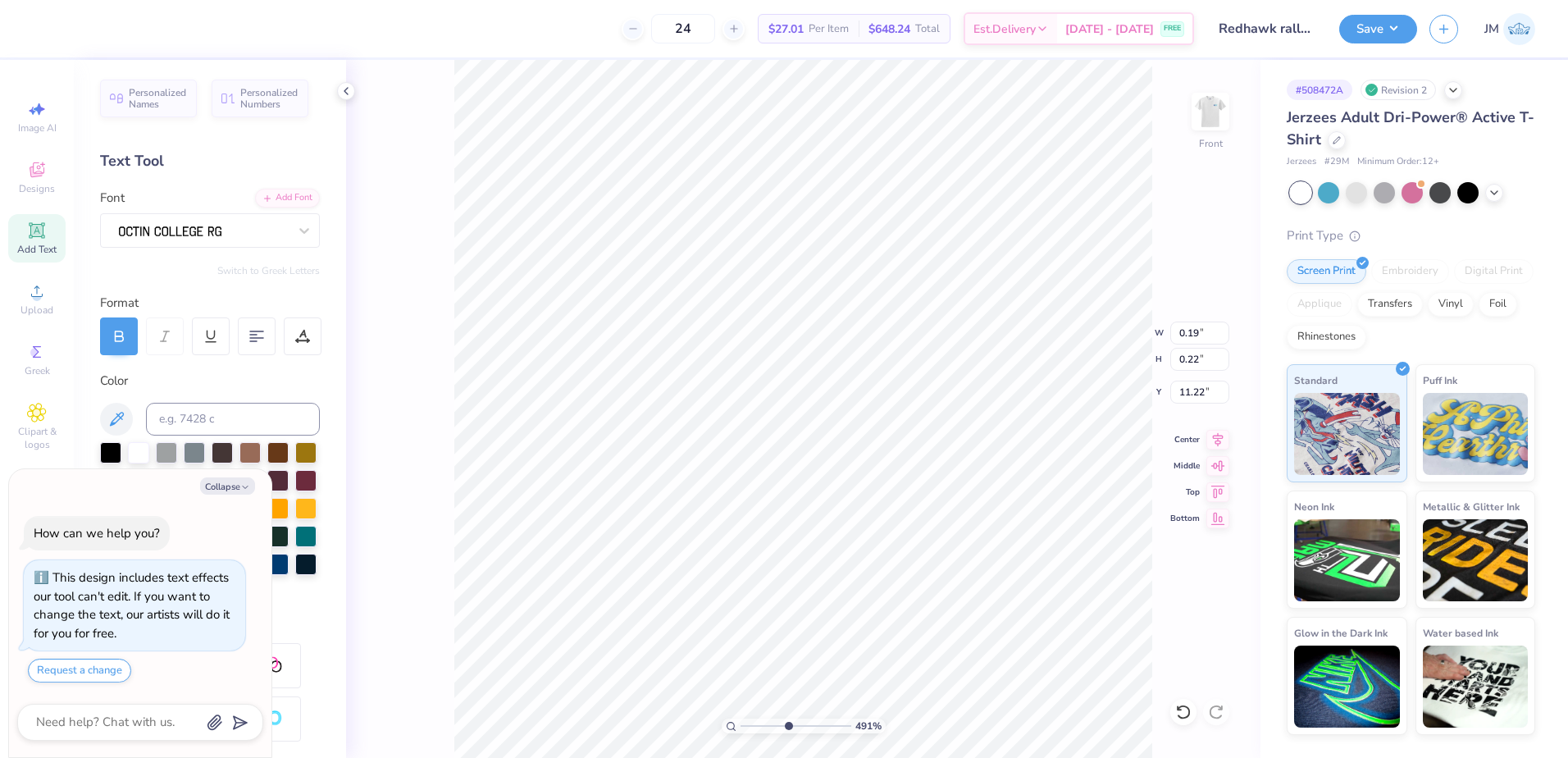
type textarea "x"
type input "4.91"
type textarea "x"
type input "4.91"
type textarea "x"
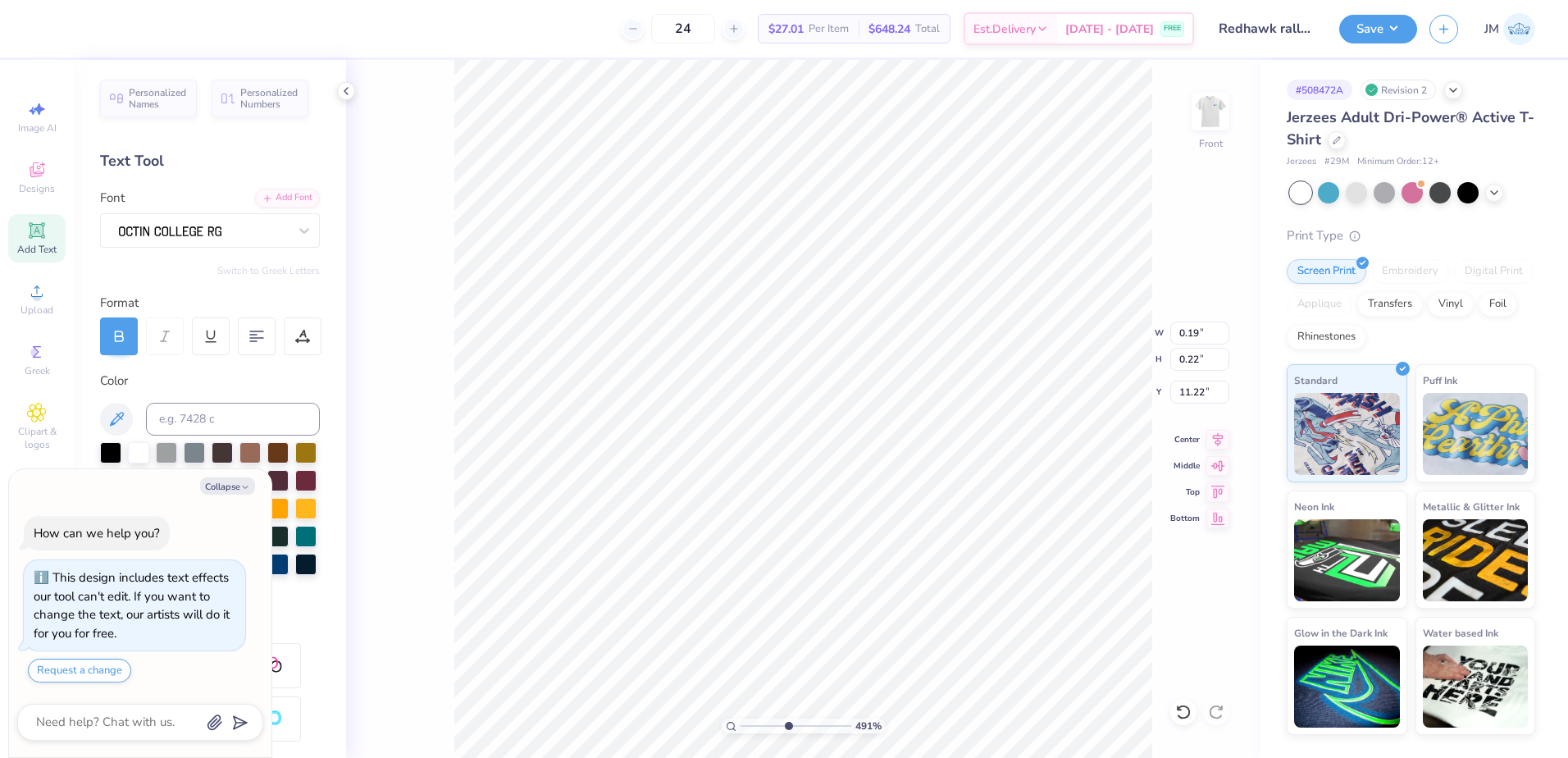
type input "4.91"
type textarea "x"
type input "4.91"
type textarea "x"
type input "4.91"
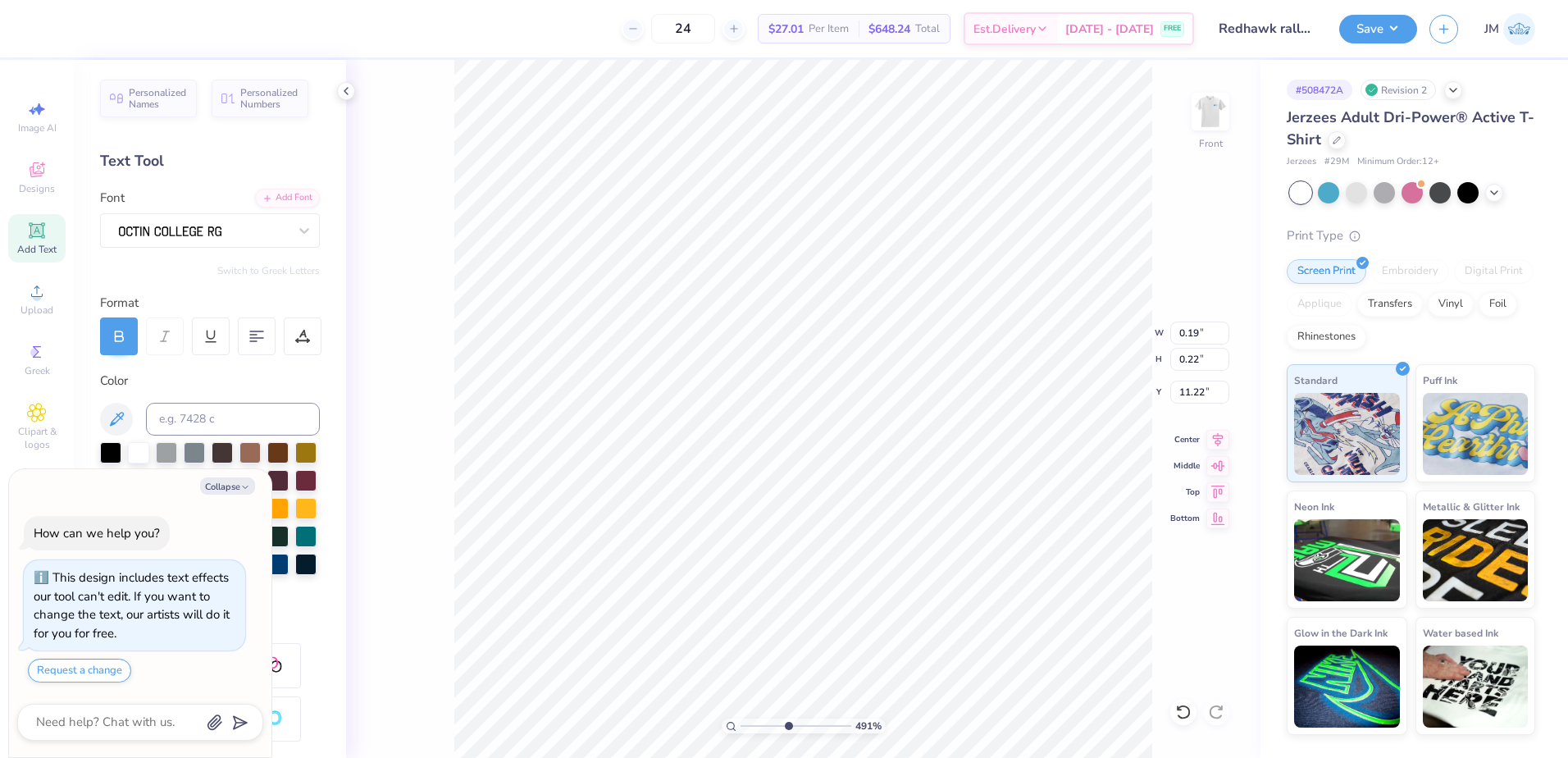
type input "0.15"
type input "0.17"
drag, startPoint x: 775, startPoint y: 726, endPoint x: 754, endPoint y: 719, distance: 22.1
type input "1.34"
click at [748, 723] on input "range" at bounding box center [796, 726] width 111 height 15
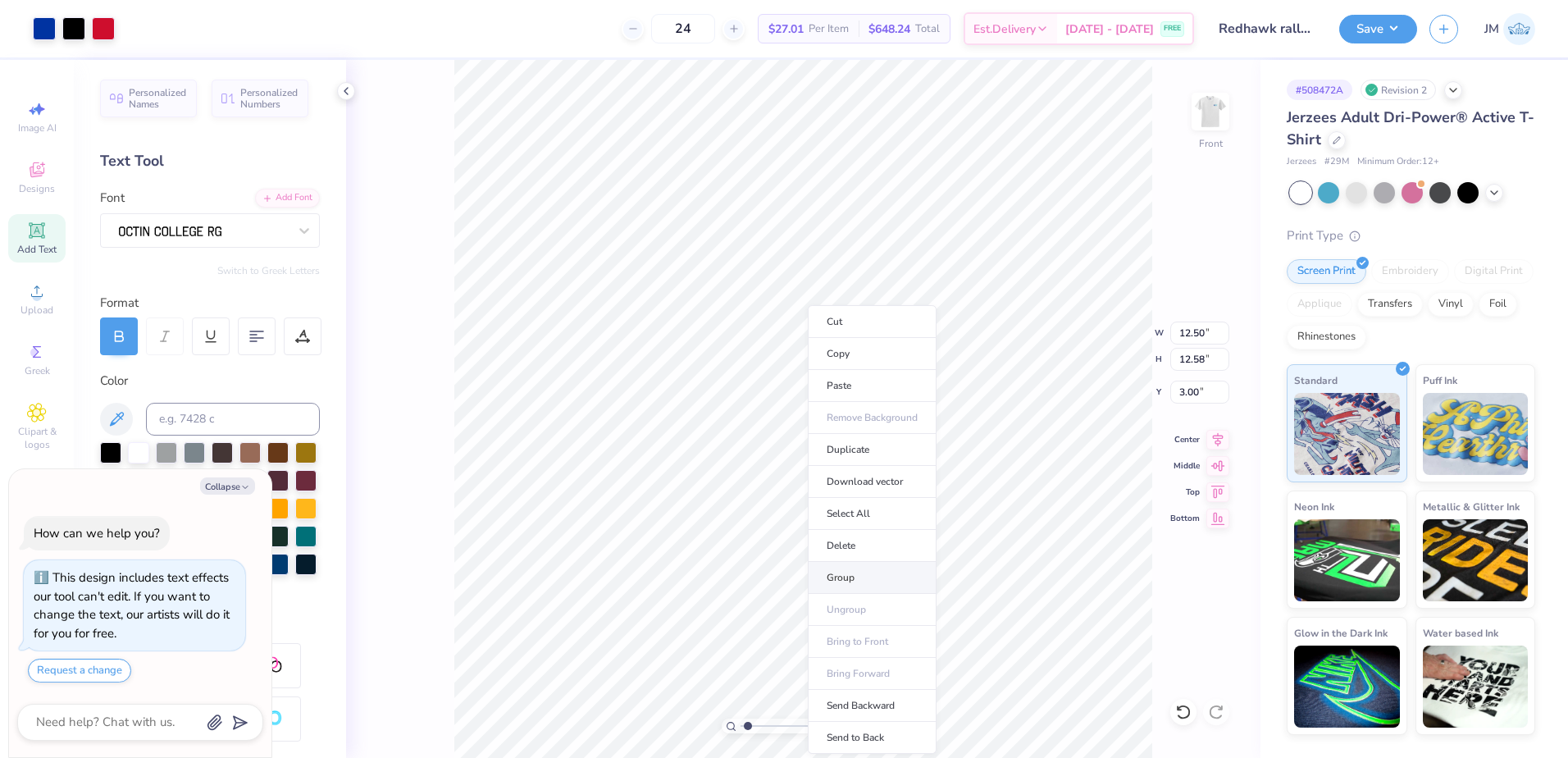
click at [844, 576] on li "Group" at bounding box center [872, 578] width 129 height 32
type textarea "x"
type input "4.70"
type input "1.23"
type input "11.22"
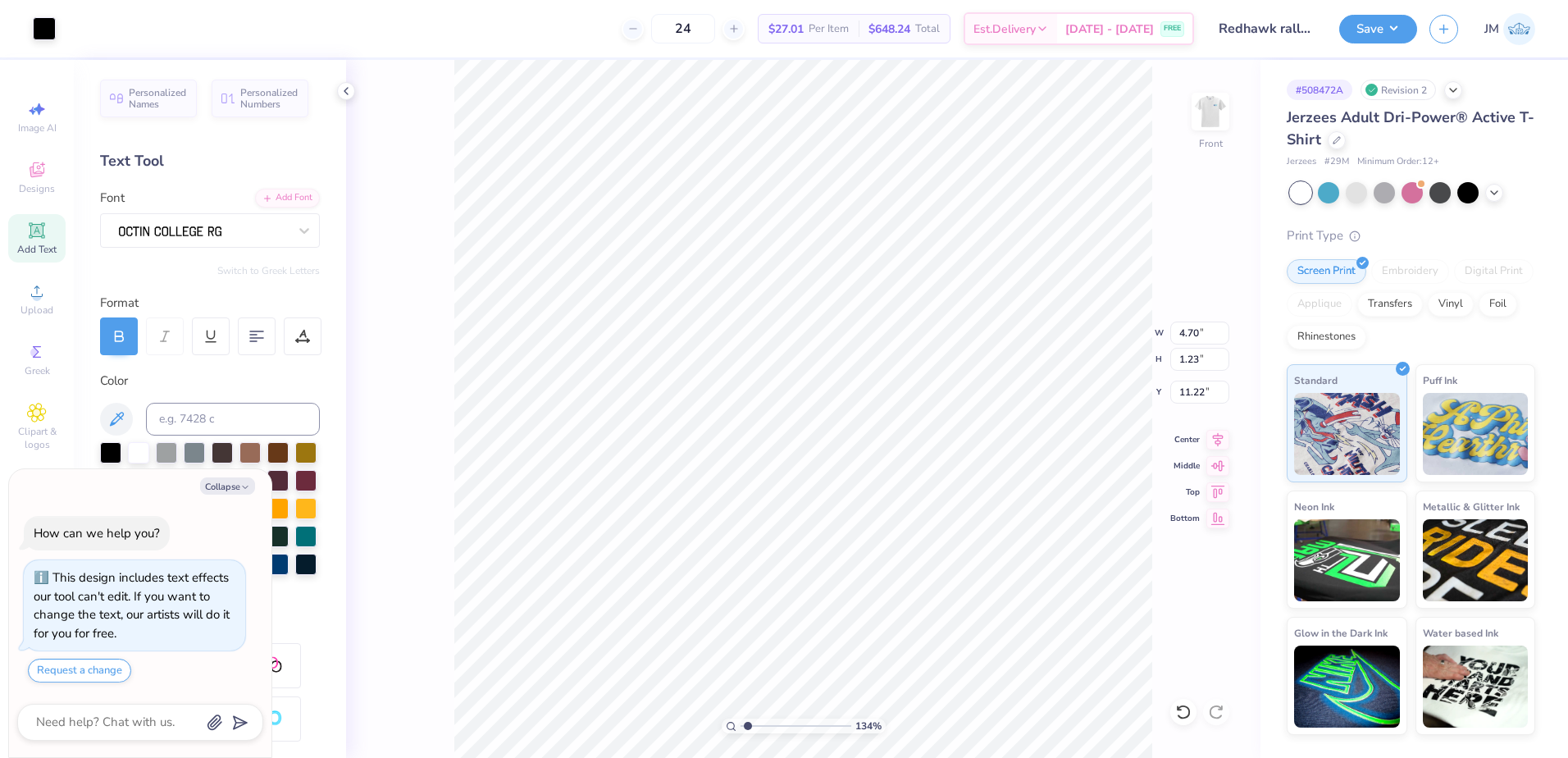
type textarea "x"
type input "12.50"
type input "12.58"
type input "3.00"
type textarea "x"
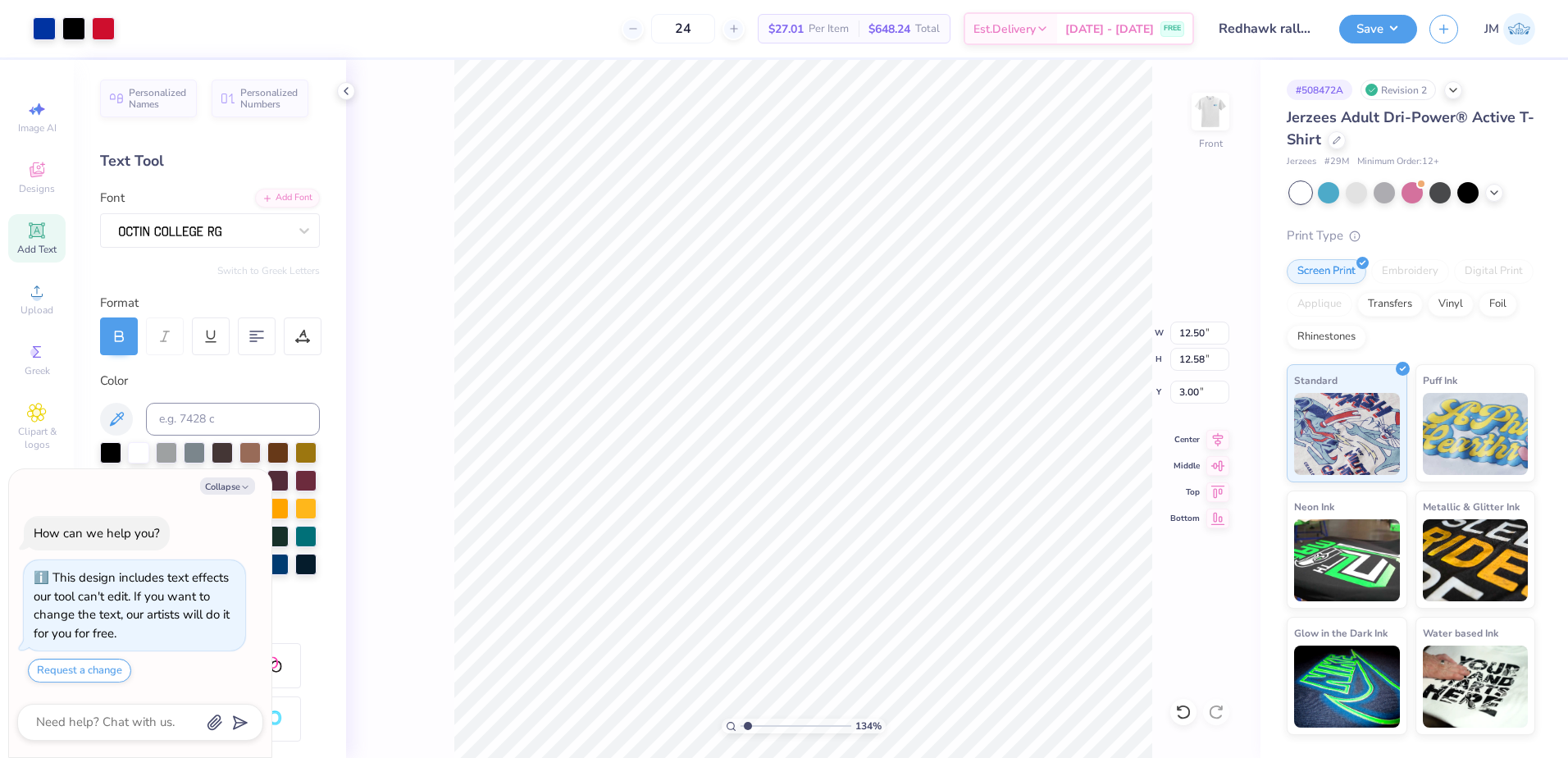
type input "4.70"
type input "1.23"
type input "11.22"
type textarea "x"
type input "1"
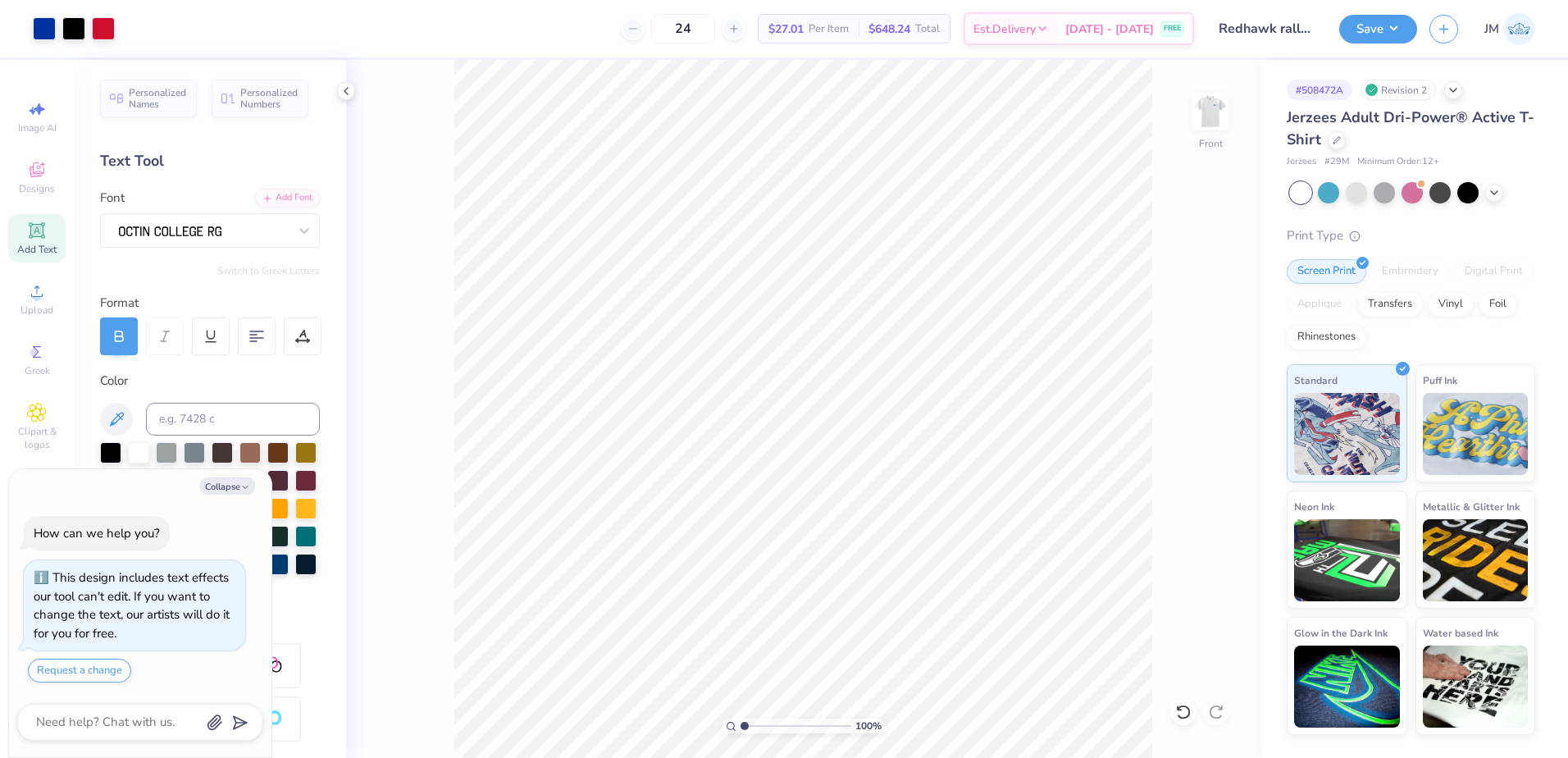
click at [740, 727] on input "range" at bounding box center [796, 726] width 111 height 15
click at [819, 566] on li "Group" at bounding box center [836, 562] width 129 height 32
type textarea "x"
click at [1198, 328] on input "12.50" at bounding box center [1199, 334] width 59 height 23
click at [1192, 388] on input "3.00" at bounding box center [1199, 392] width 59 height 23
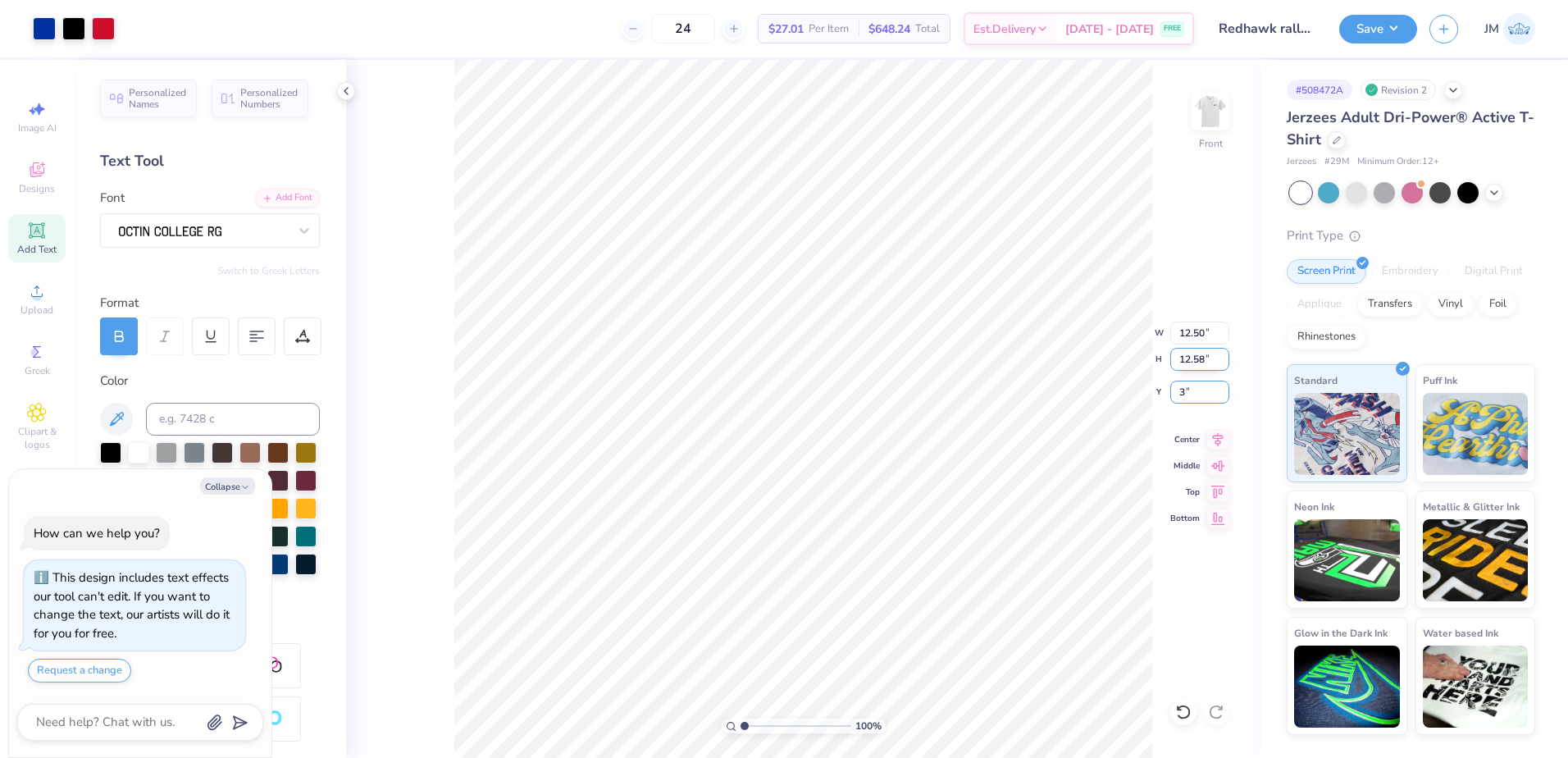
type input "3"
click at [1197, 361] on input "12.58" at bounding box center [1199, 360] width 59 height 23
type textarea "x"
type input "3.00"
click at [1225, 445] on icon at bounding box center [1218, 437] width 23 height 20
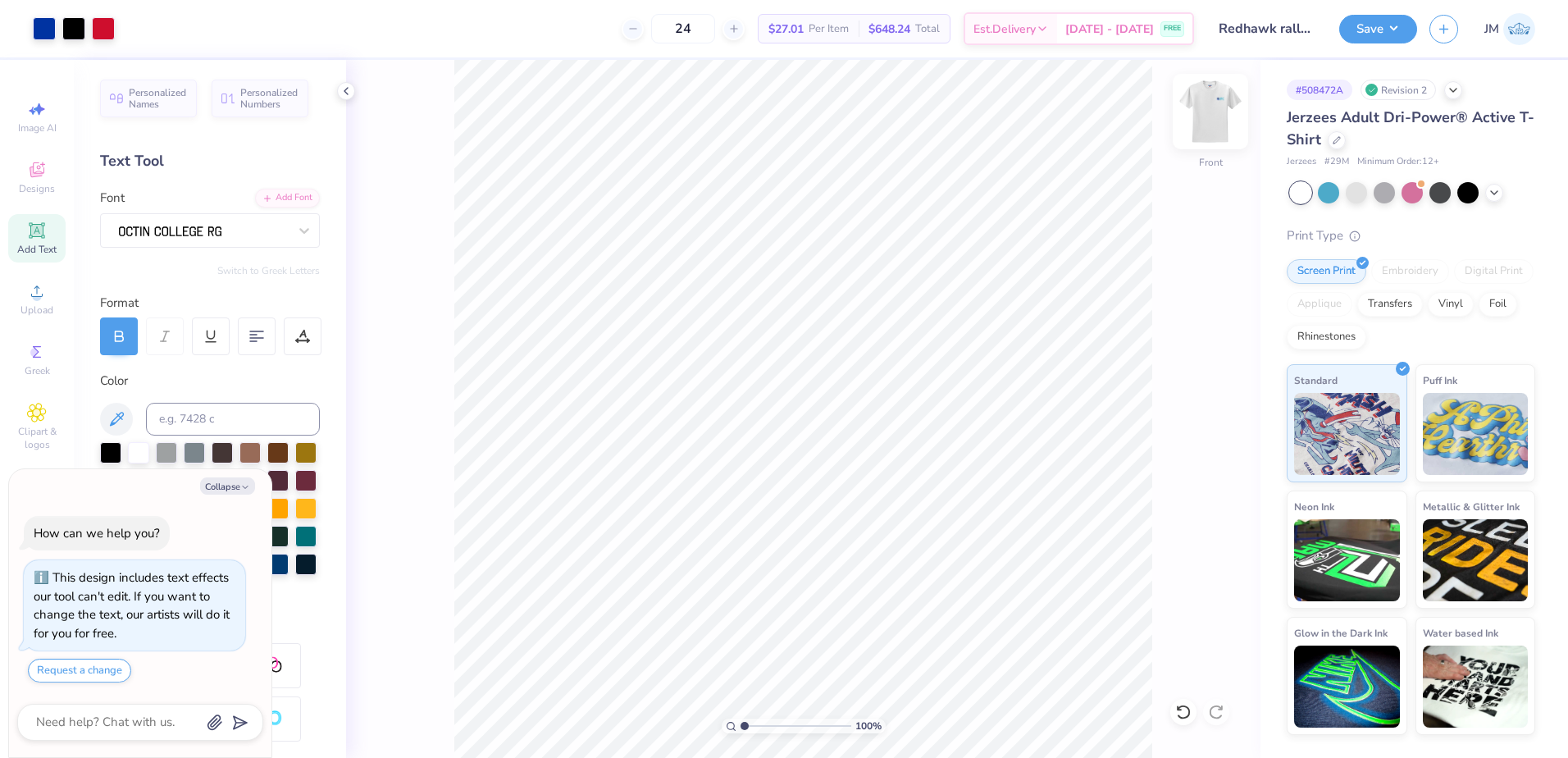
click at [1210, 108] on img at bounding box center [1209, 111] width 65 height 65
click at [1348, 35] on button "Save" at bounding box center [1378, 26] width 78 height 28
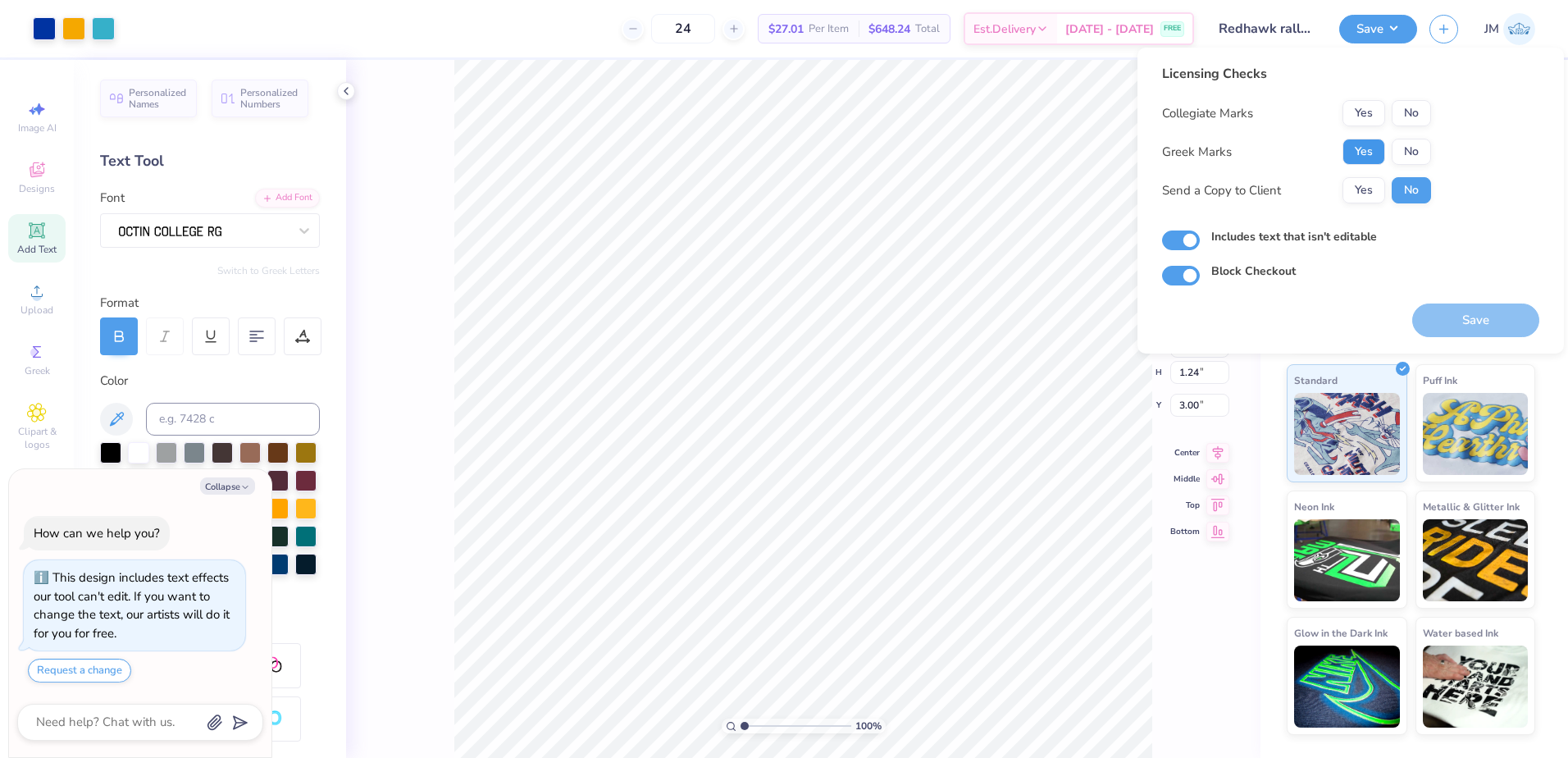
click at [1383, 157] on button "Yes" at bounding box center [1363, 151] width 43 height 26
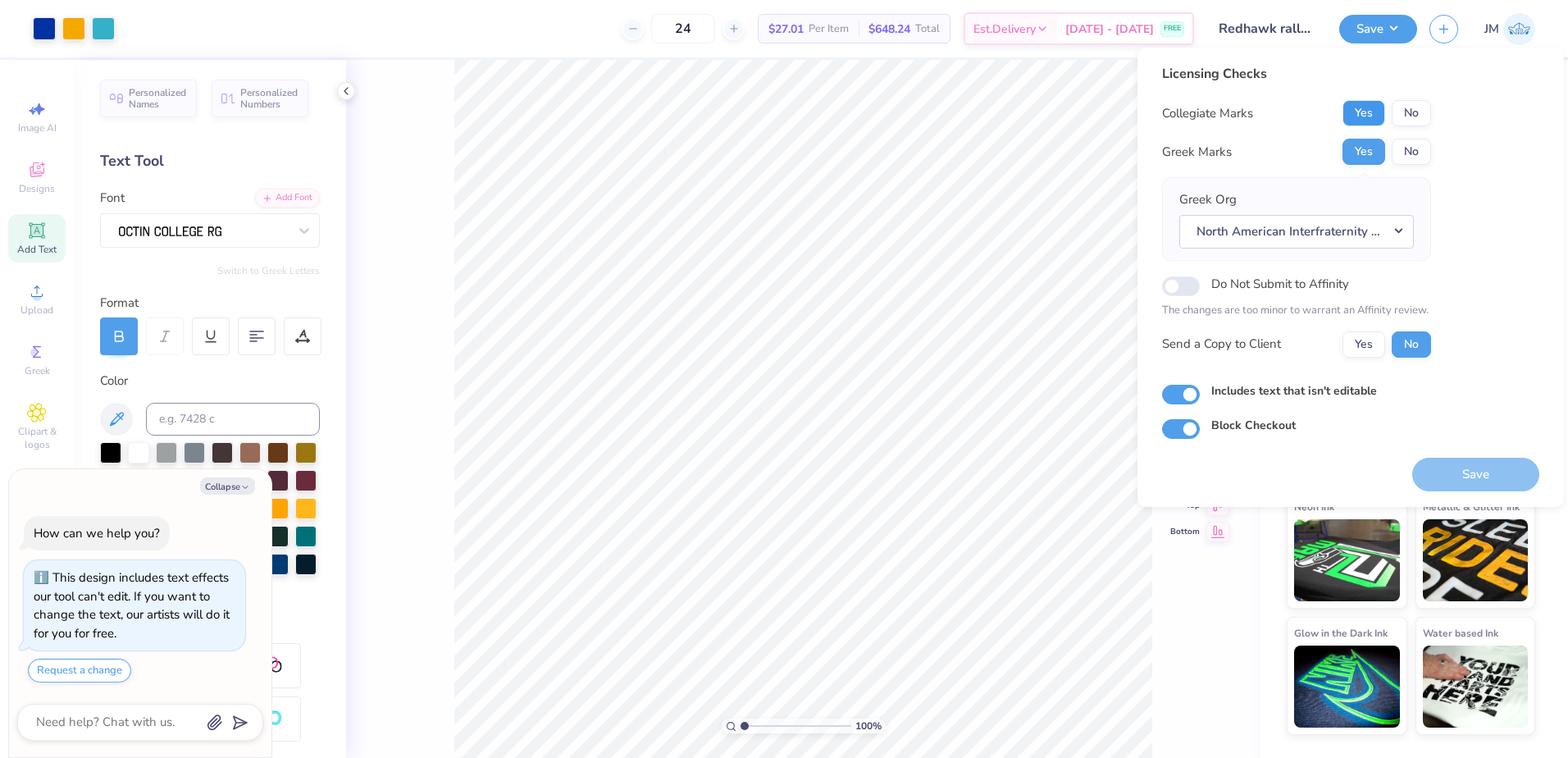
click at [1357, 110] on button "Yes" at bounding box center [1363, 113] width 43 height 26
click at [1244, 227] on button "North American Interfraternity Conference" at bounding box center [1296, 231] width 234 height 33
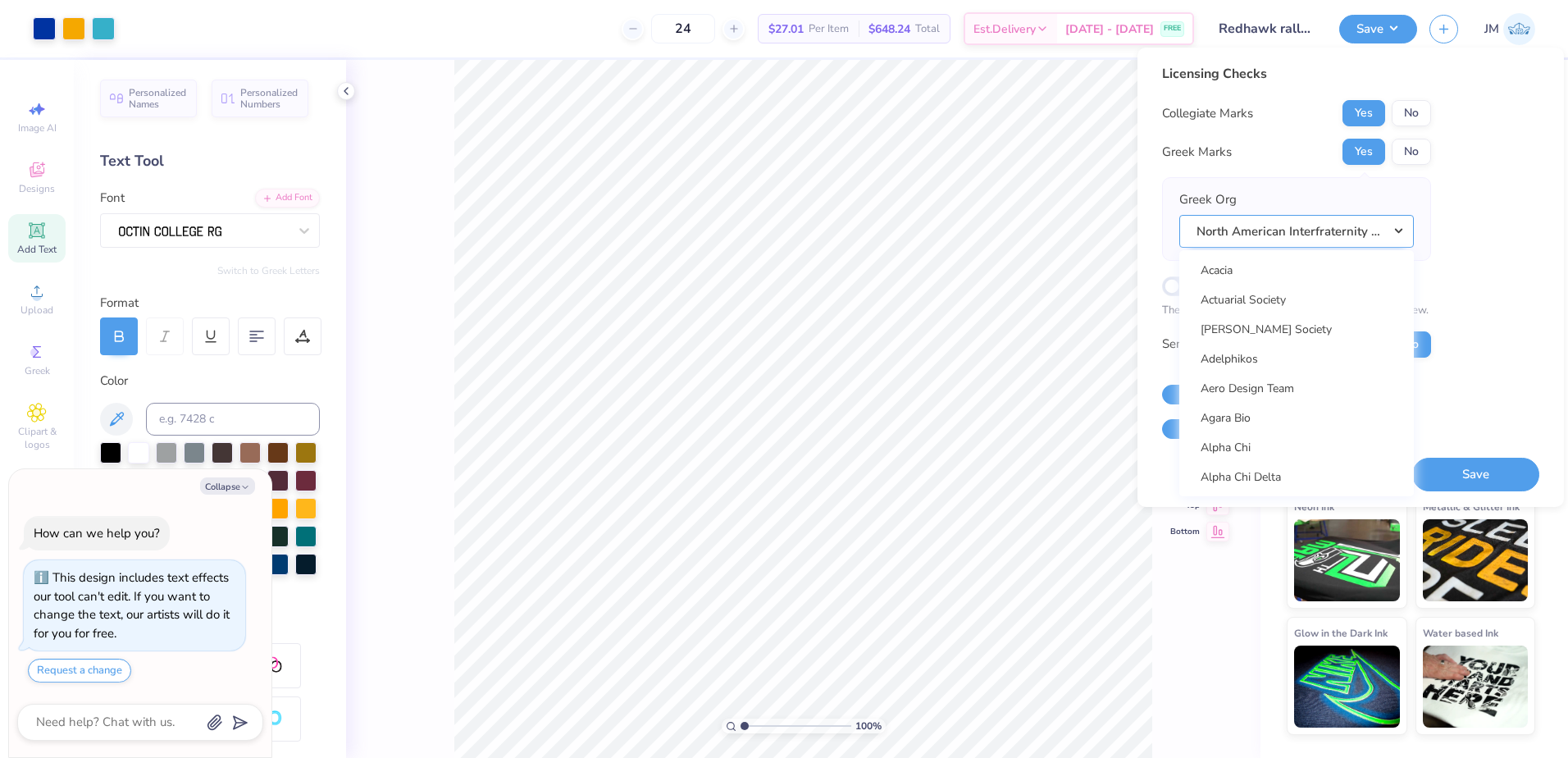
click at [1244, 227] on button "North American Interfraternity Conference" at bounding box center [1296, 231] width 234 height 33
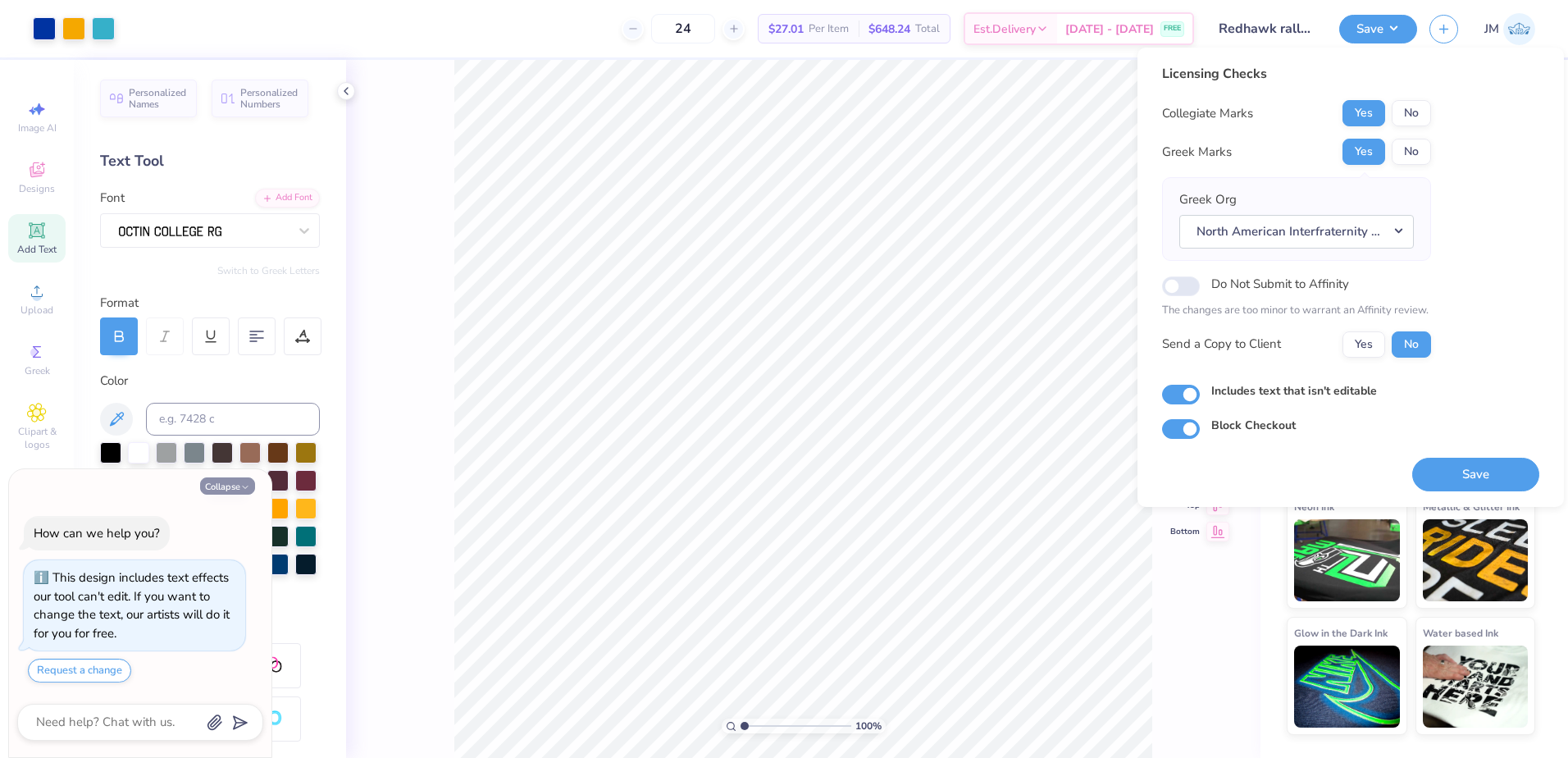
click at [220, 485] on button "Collapse" at bounding box center [227, 486] width 55 height 18
type textarea "x"
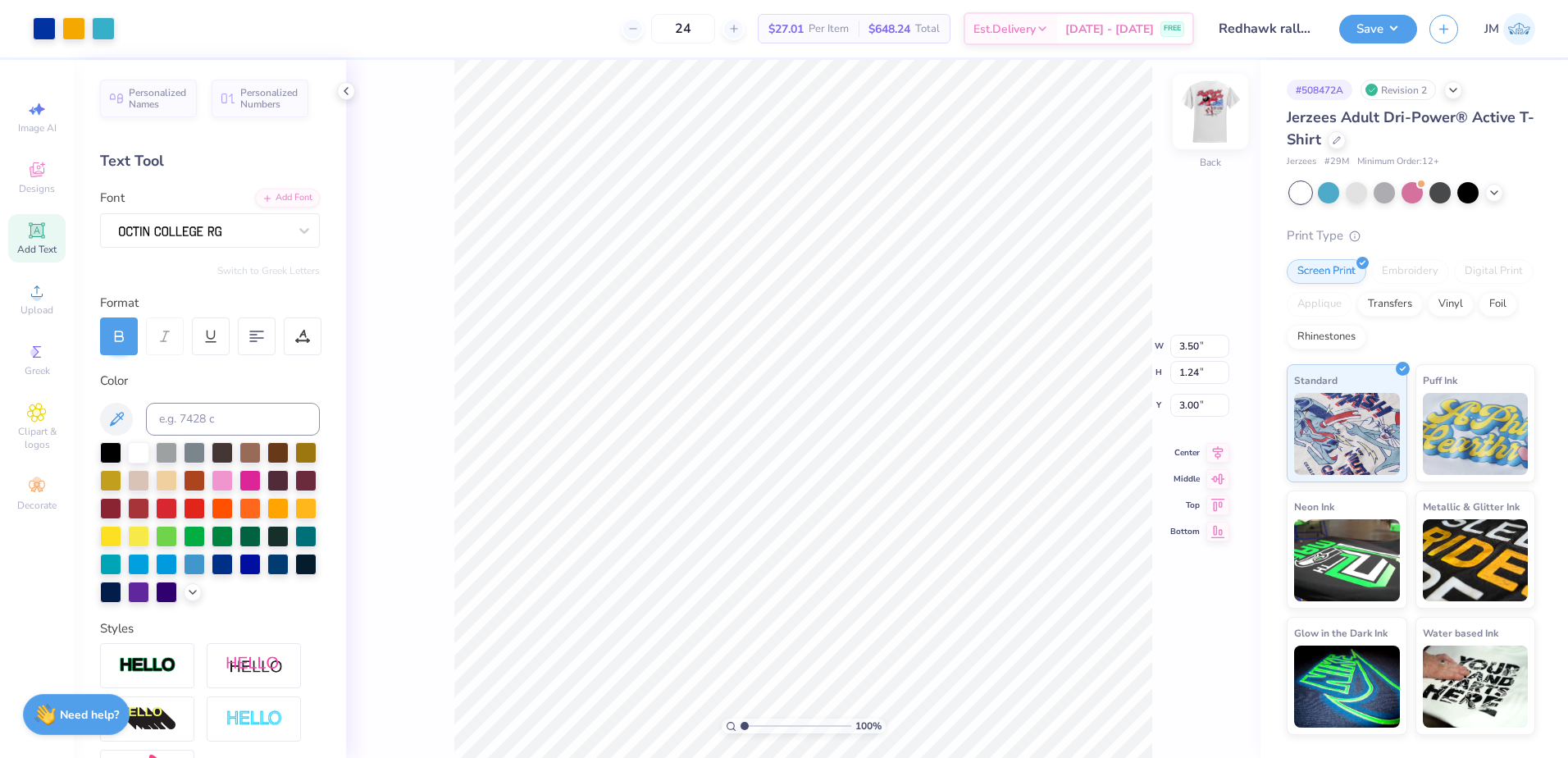
click at [1220, 114] on img at bounding box center [1209, 111] width 65 height 65
click at [1226, 114] on img at bounding box center [1210, 112] width 33 height 33
click at [1356, 19] on button "Save" at bounding box center [1378, 26] width 78 height 28
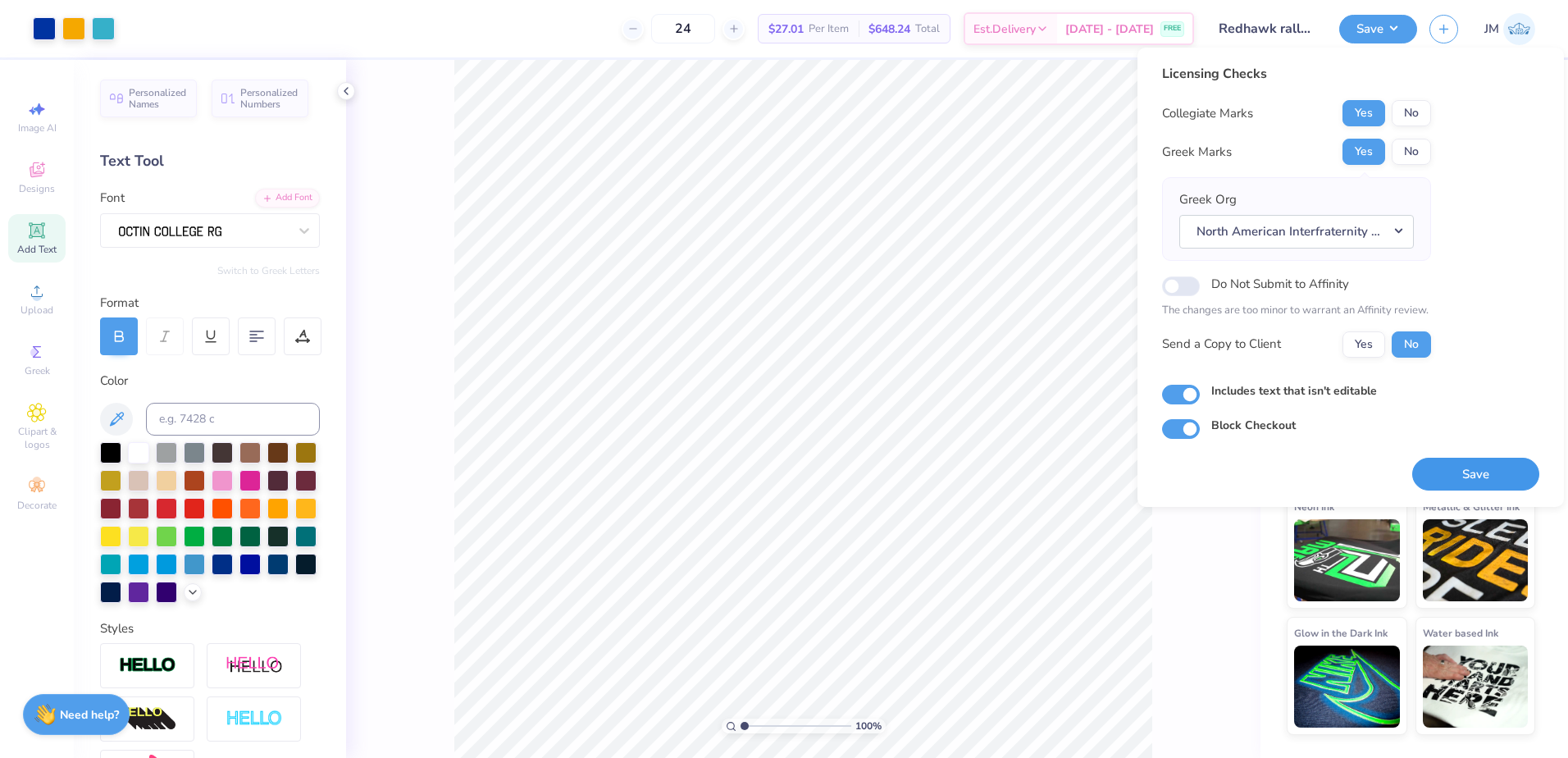
click at [1457, 470] on button "Save" at bounding box center [1475, 474] width 127 height 33
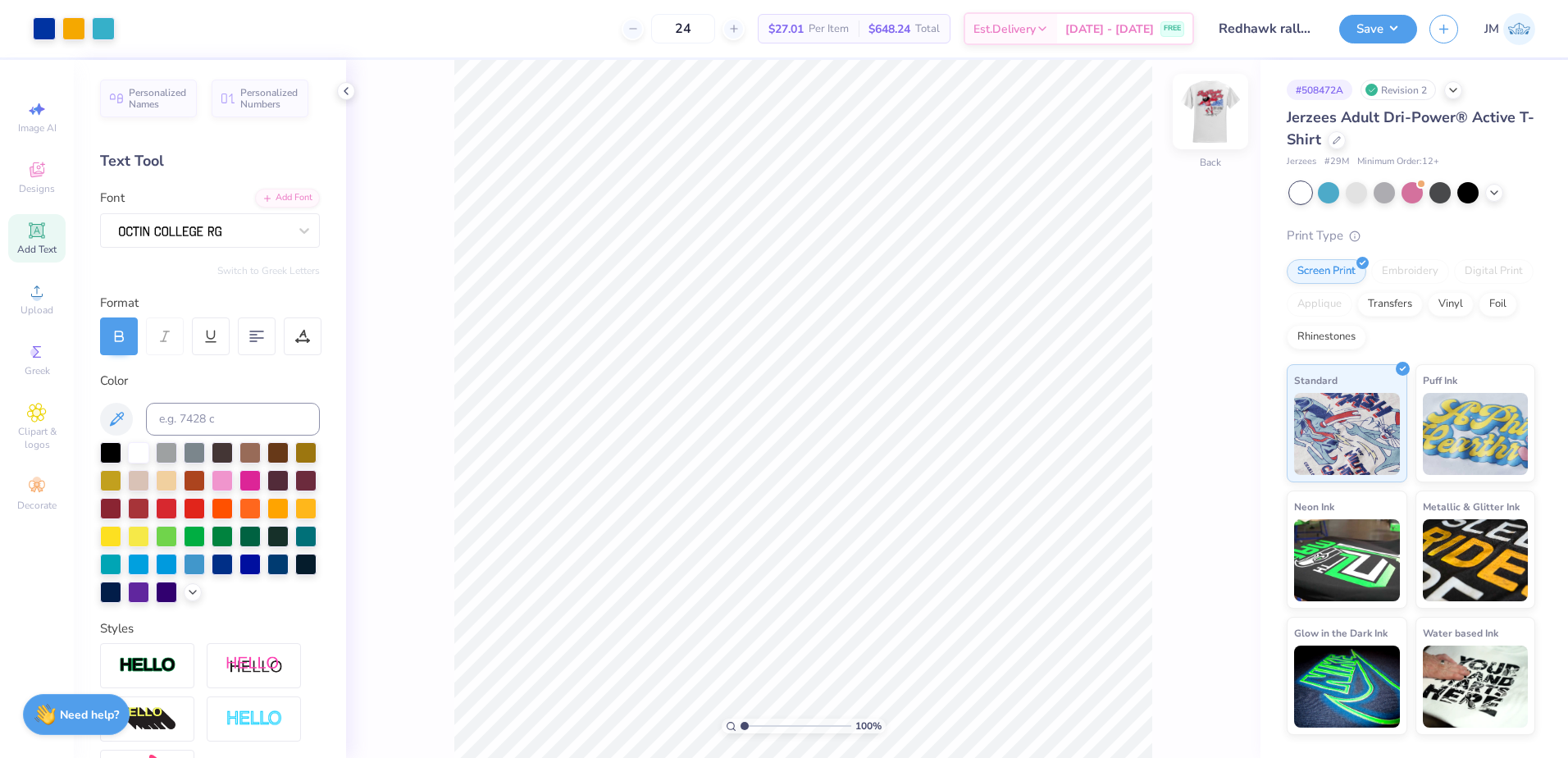
click at [1191, 123] on img at bounding box center [1209, 111] width 65 height 65
